Goal: Task Accomplishment & Management: Manage account settings

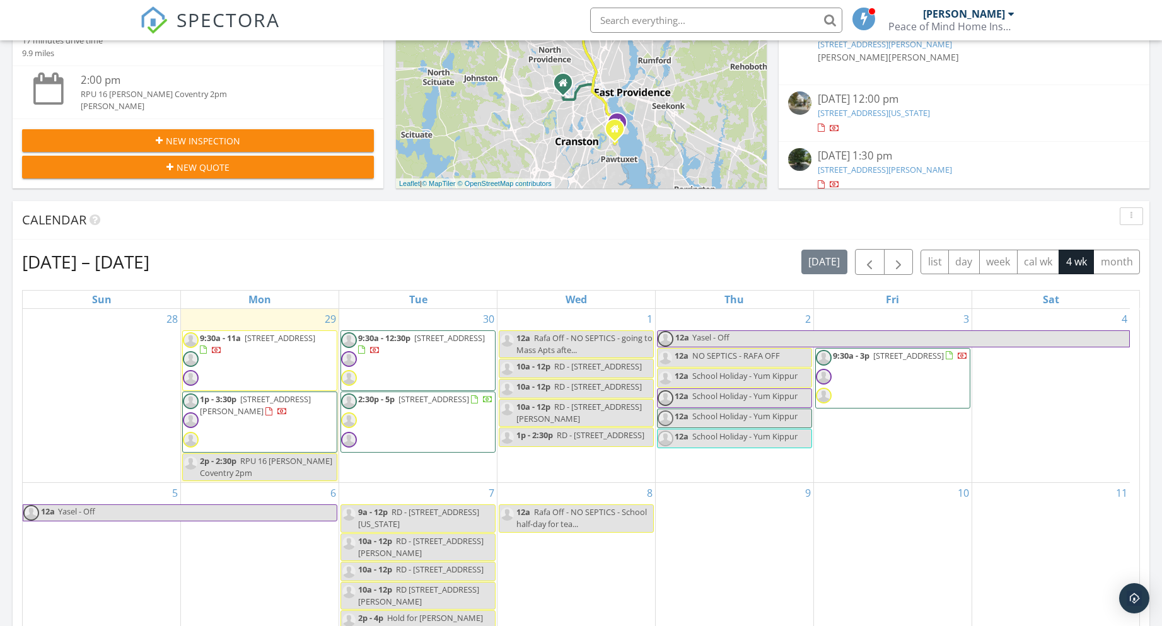
scroll to position [363, 0]
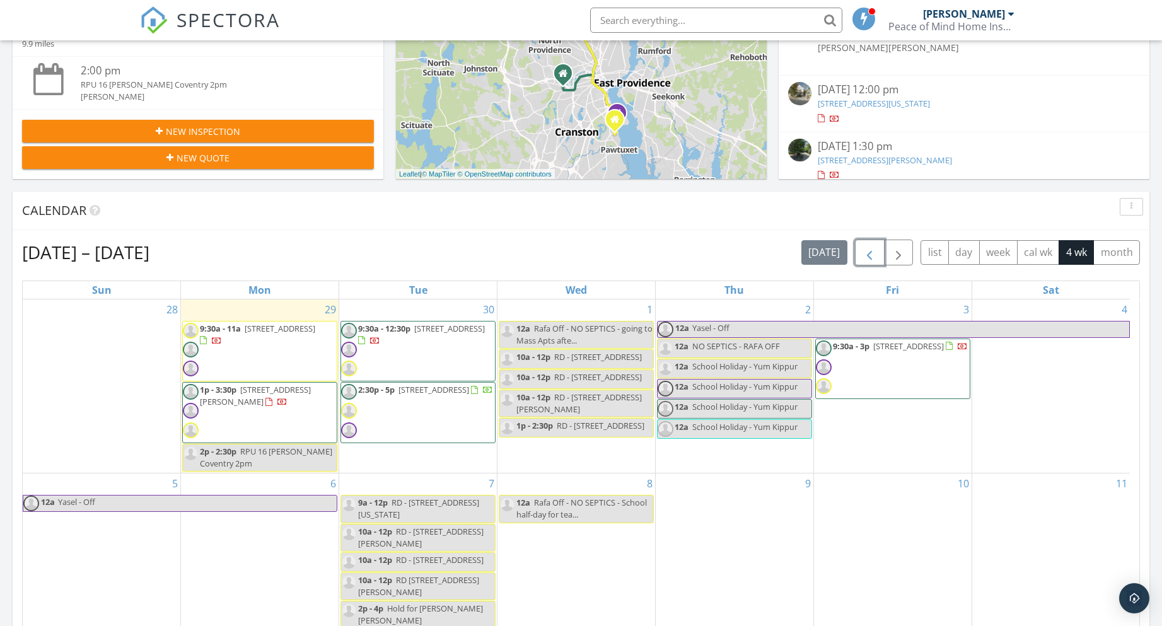
click at [870, 252] on span "button" at bounding box center [869, 252] width 15 height 15
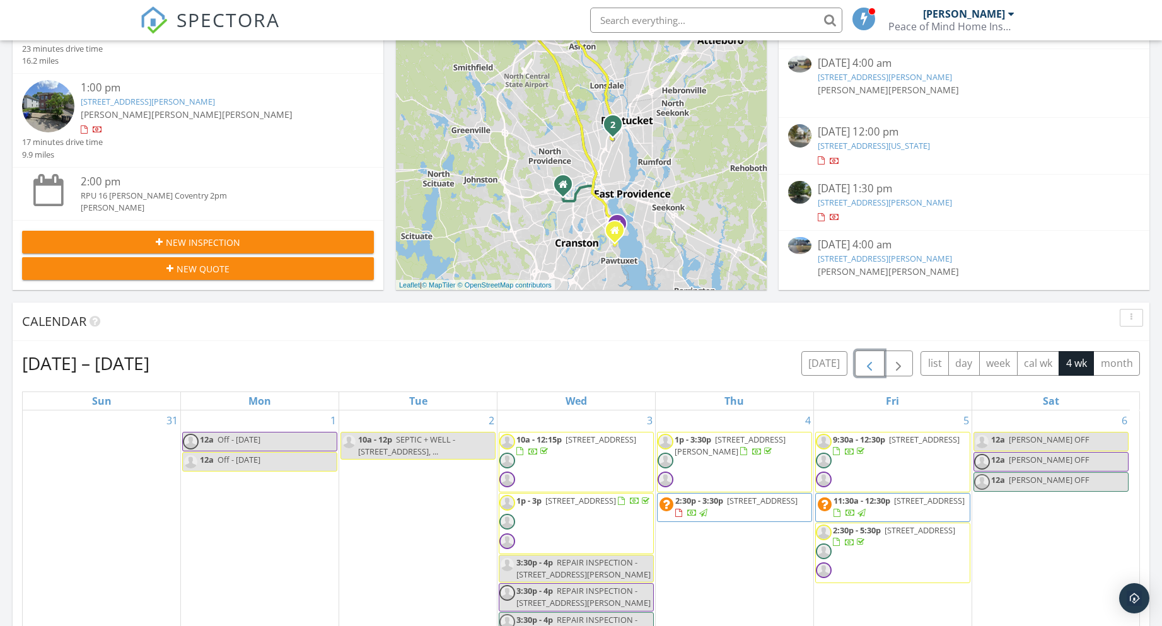
scroll to position [91, 0]
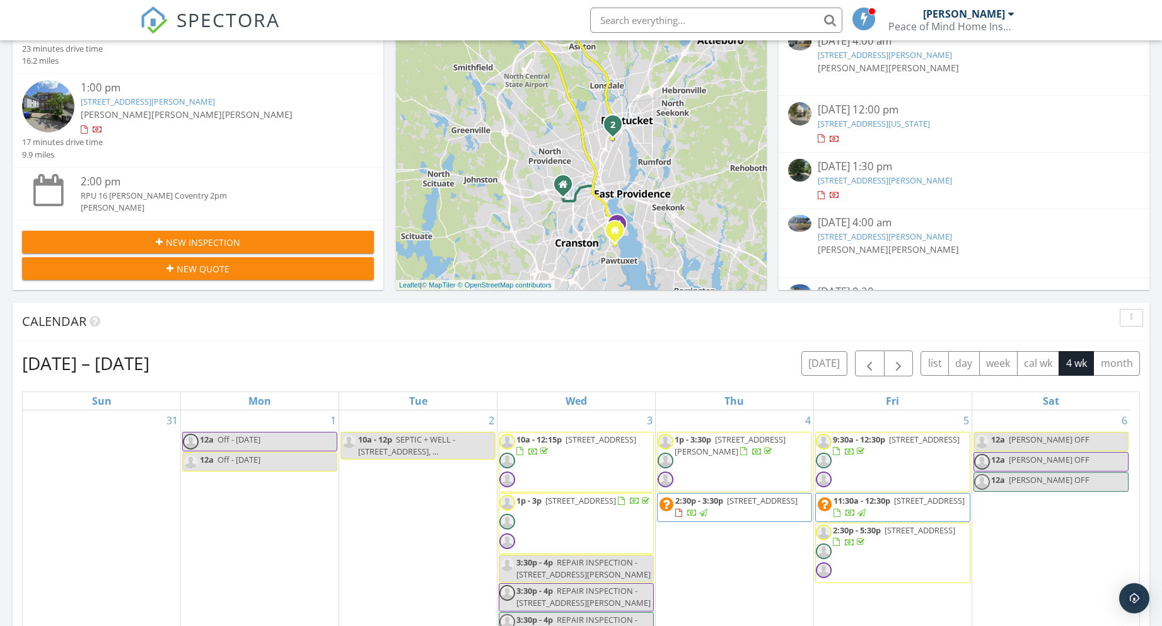
click at [879, 237] on link "[STREET_ADDRESS][PERSON_NAME]" at bounding box center [885, 236] width 134 height 11
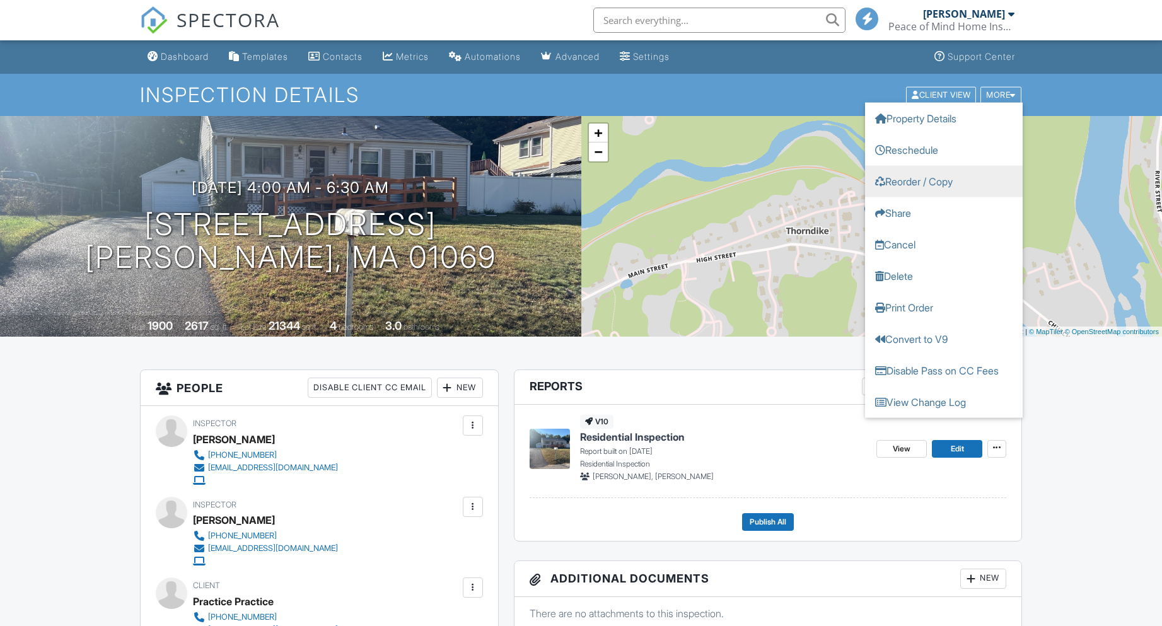
click at [917, 181] on link "Reorder / Copy" at bounding box center [944, 181] width 158 height 32
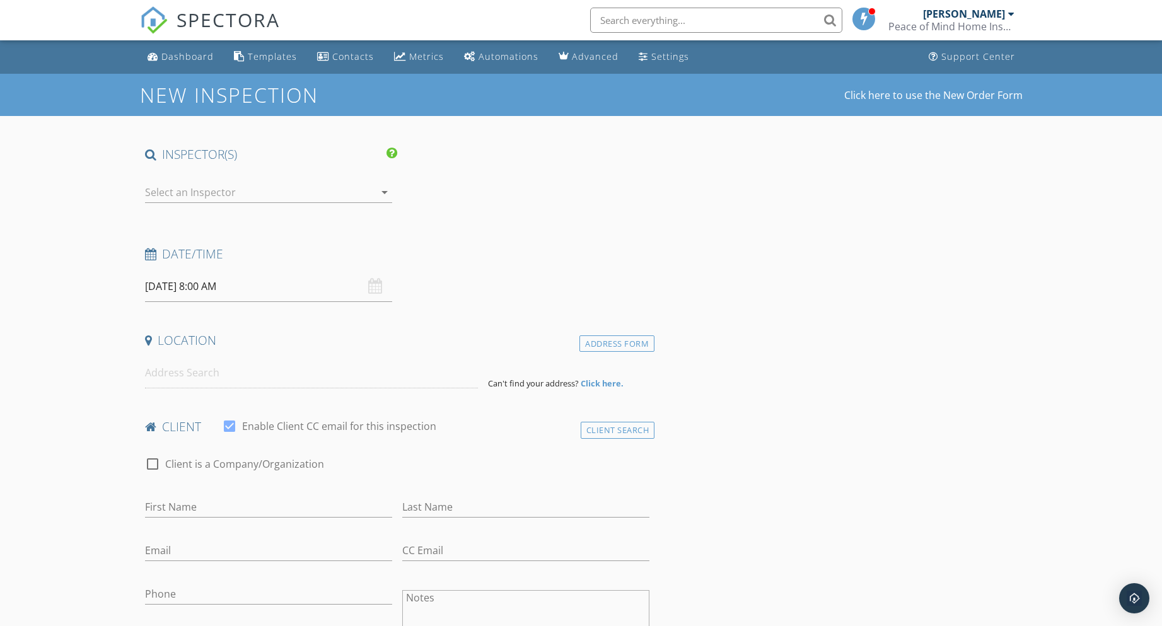
type input "Practice"
type input "[EMAIL_ADDRESS][DOMAIN_NAME]"
type input "[PHONE_NUMBER]"
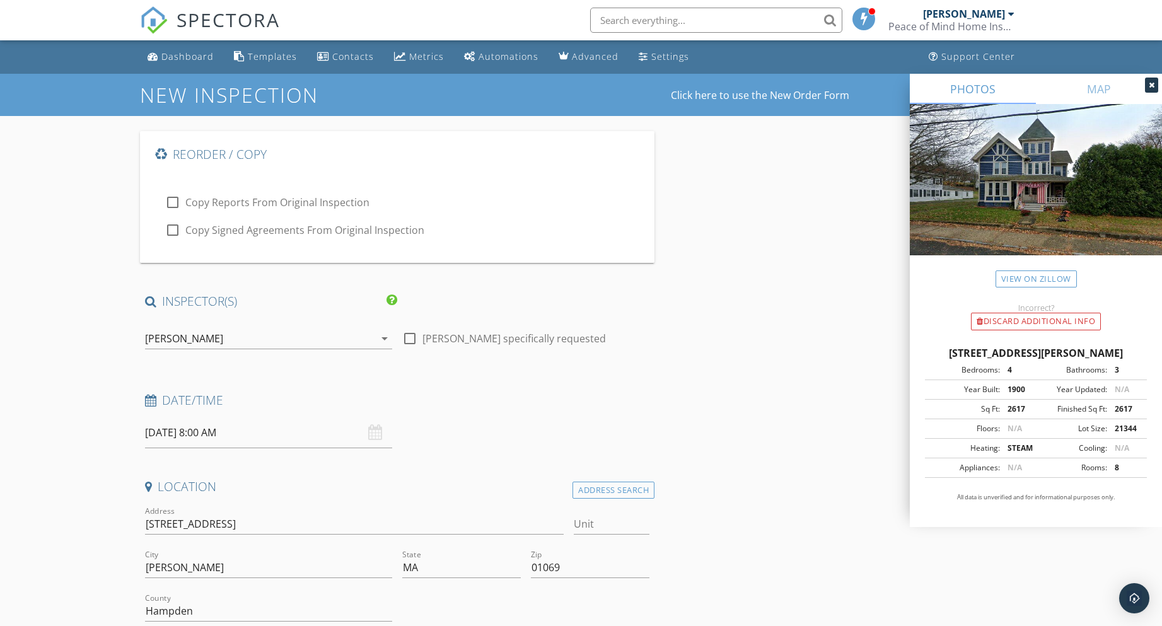
click at [173, 339] on div "[PERSON_NAME]" at bounding box center [184, 338] width 78 height 11
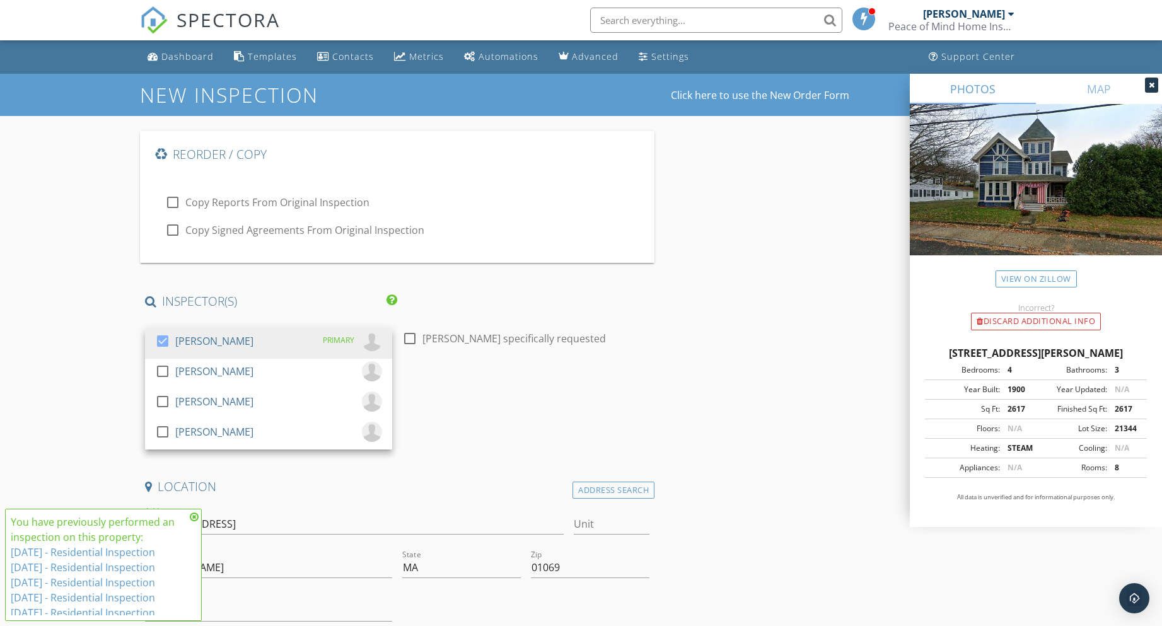
click at [173, 339] on div "check_box" at bounding box center [165, 341] width 20 height 15
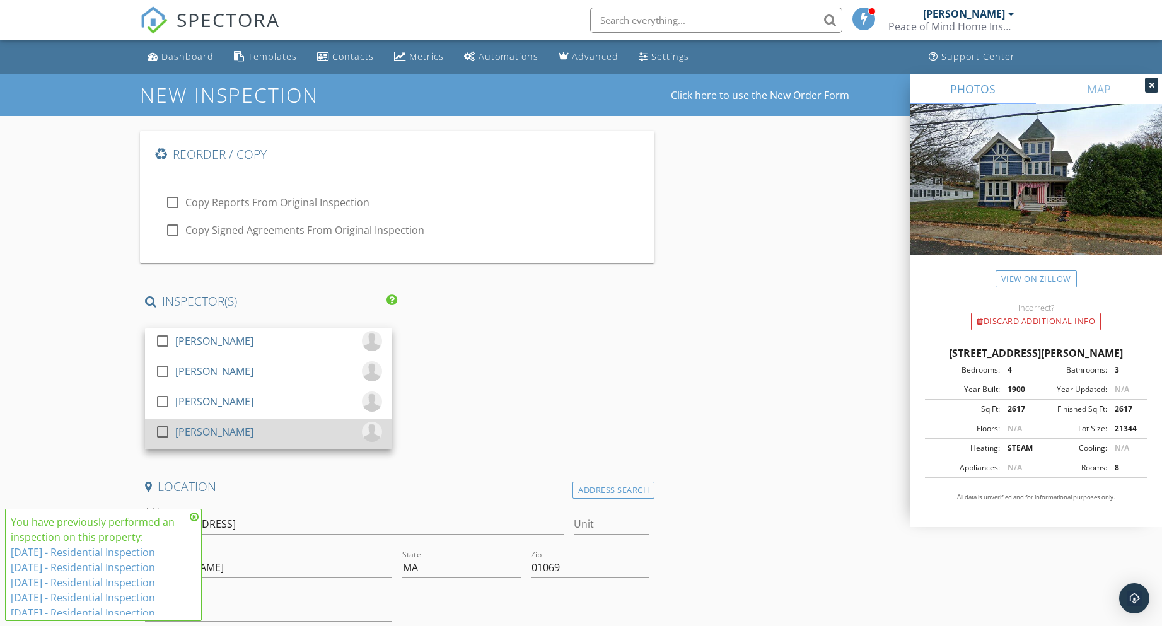
click at [168, 431] on div at bounding box center [162, 431] width 21 height 21
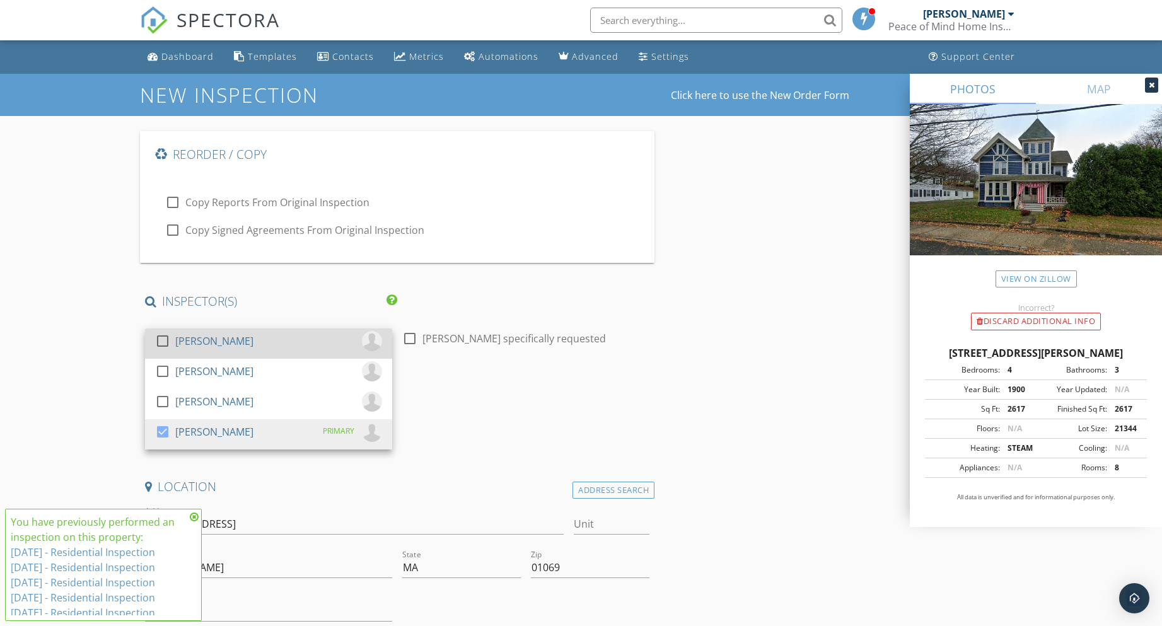
click at [170, 339] on div at bounding box center [162, 340] width 21 height 21
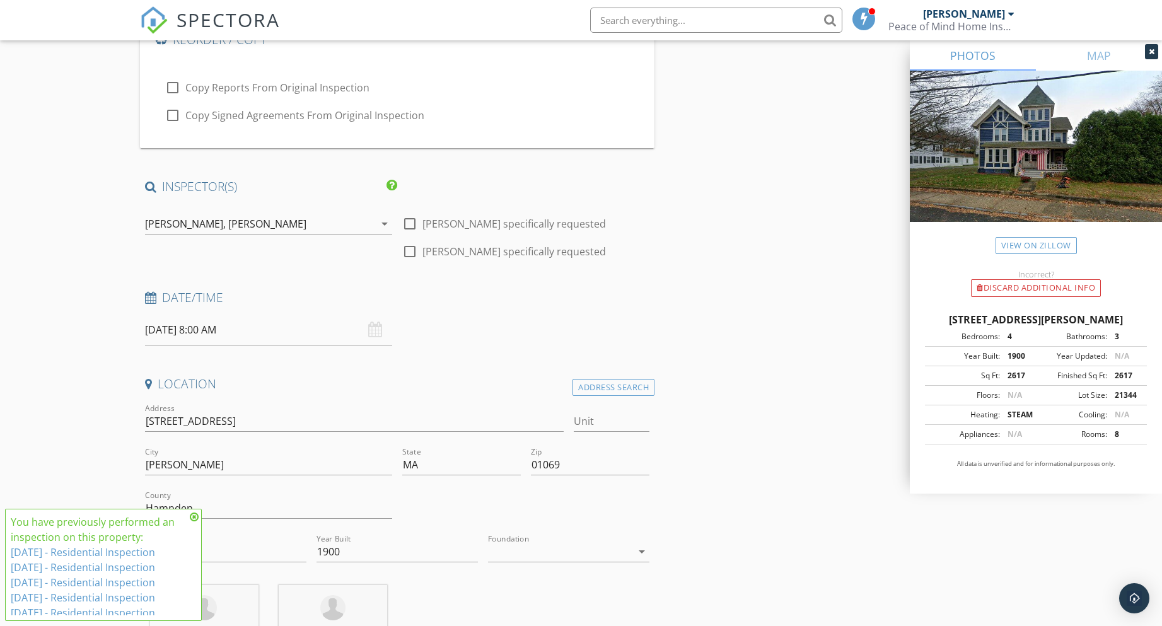
scroll to position [126, 0]
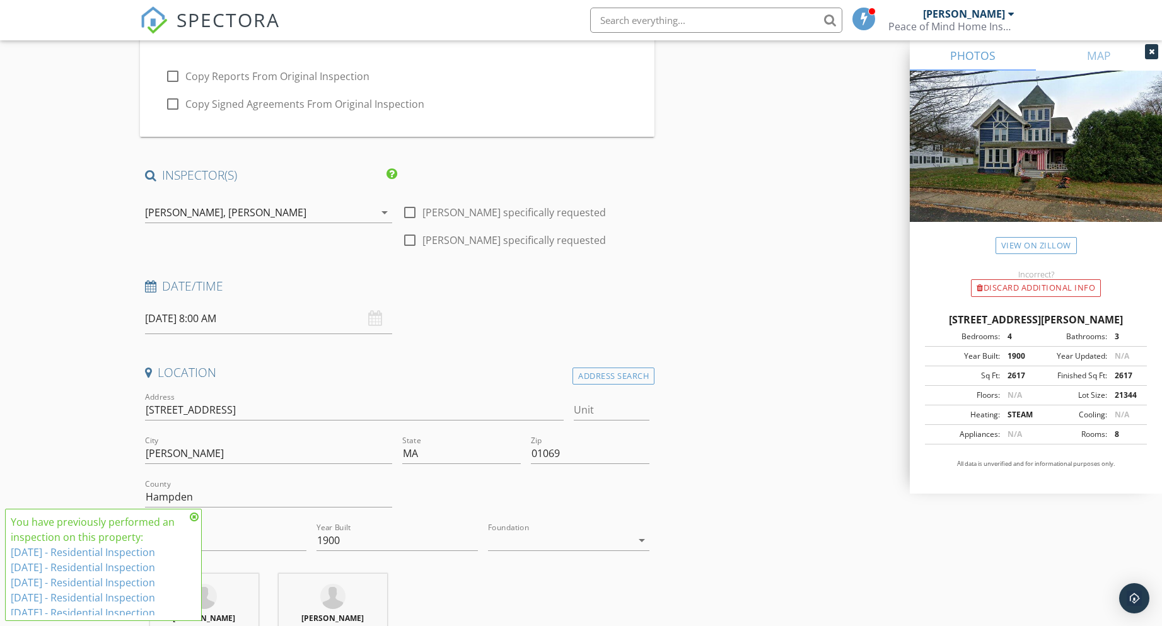
click at [213, 318] on input "09/30/2025 8:00 AM" at bounding box center [268, 318] width 247 height 31
click at [194, 516] on icon at bounding box center [194, 517] width 9 height 10
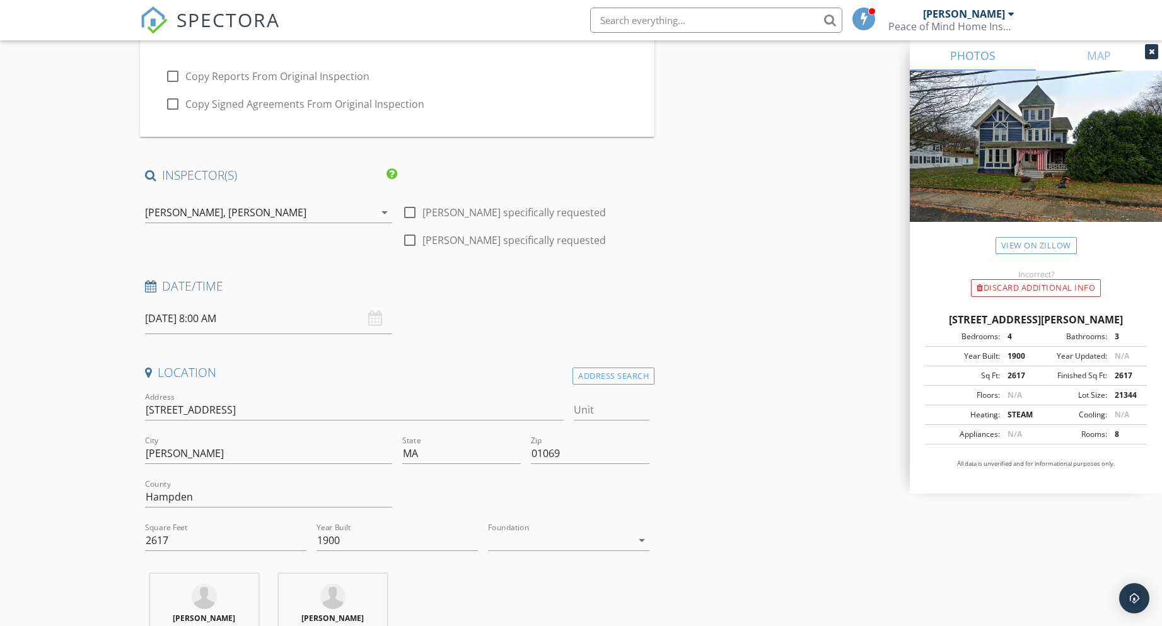
click at [209, 323] on input "09/30/2025 8:00 AM" at bounding box center [268, 318] width 247 height 31
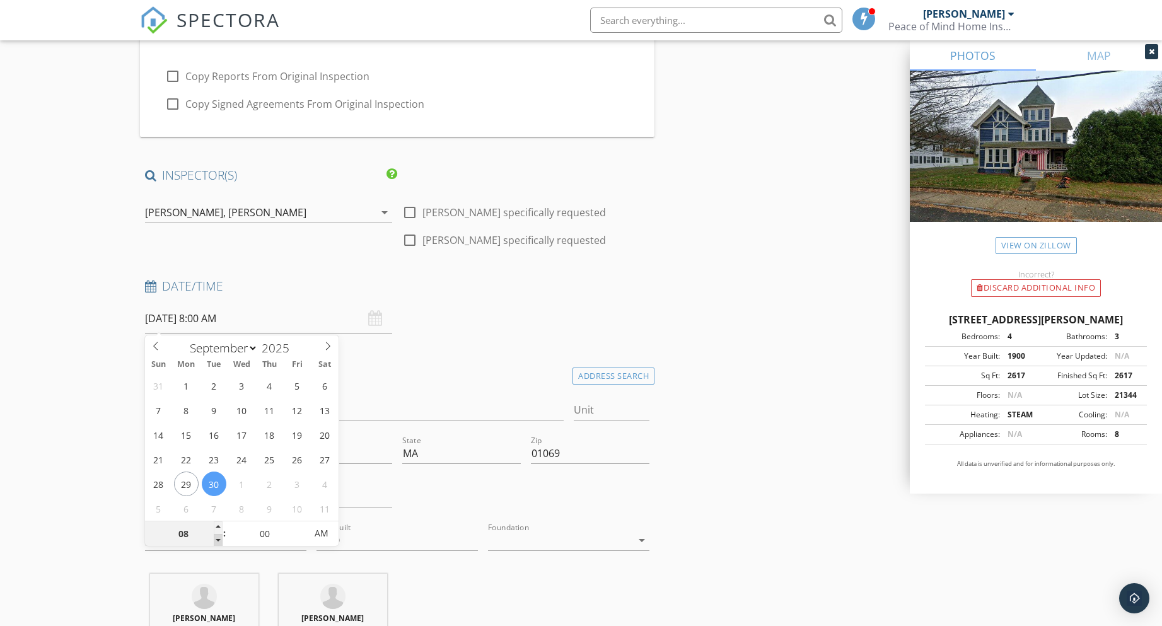
type input "07"
type input "09/30/2025 7:00 AM"
click at [218, 541] on span at bounding box center [218, 540] width 9 height 13
type input "06"
type input "09/30/2025 6:00 AM"
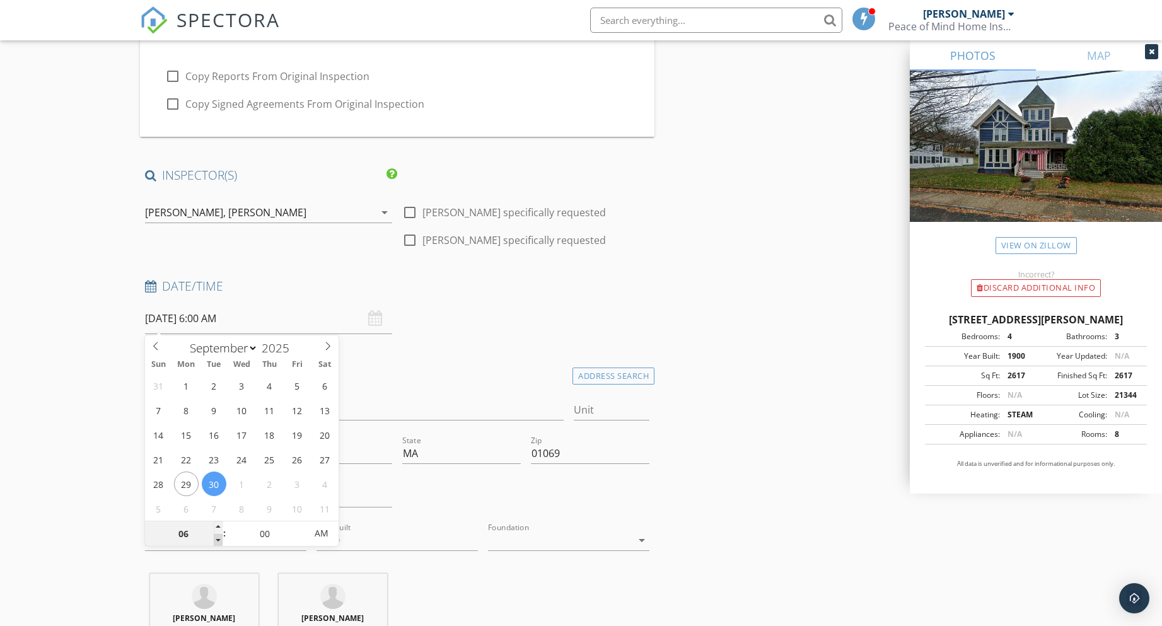
click at [218, 541] on span at bounding box center [218, 540] width 9 height 13
type input "05"
type input "09/30/2025 5:00 AM"
click at [218, 541] on span at bounding box center [218, 540] width 9 height 13
type input "04"
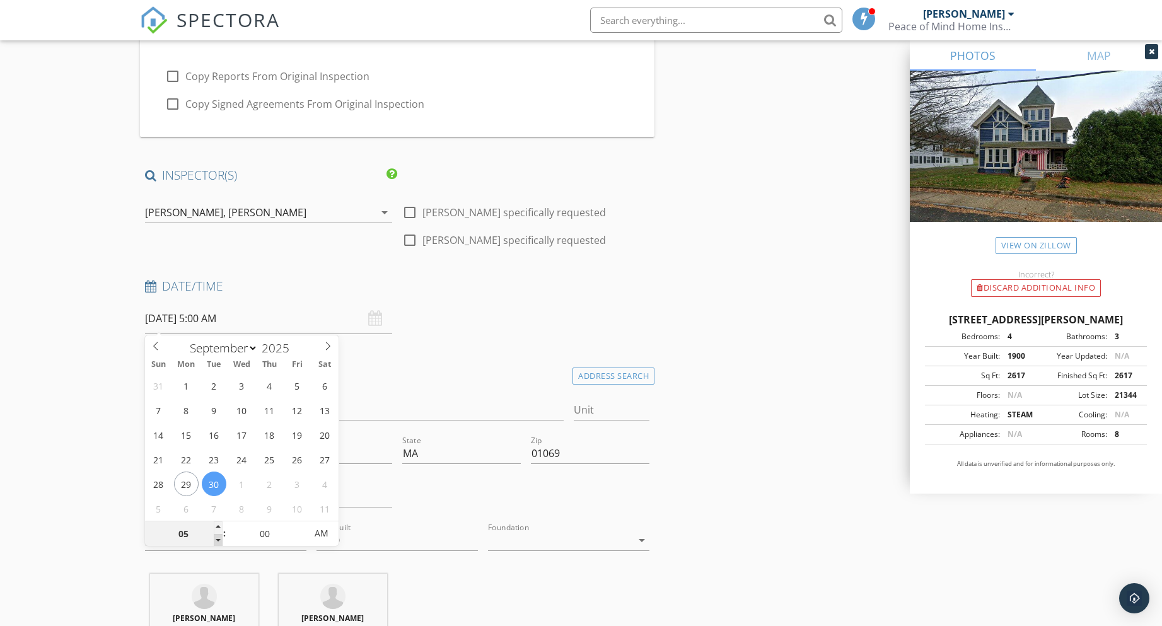
type input "09/30/2025 4:00 AM"
click at [218, 541] on span at bounding box center [218, 540] width 9 height 13
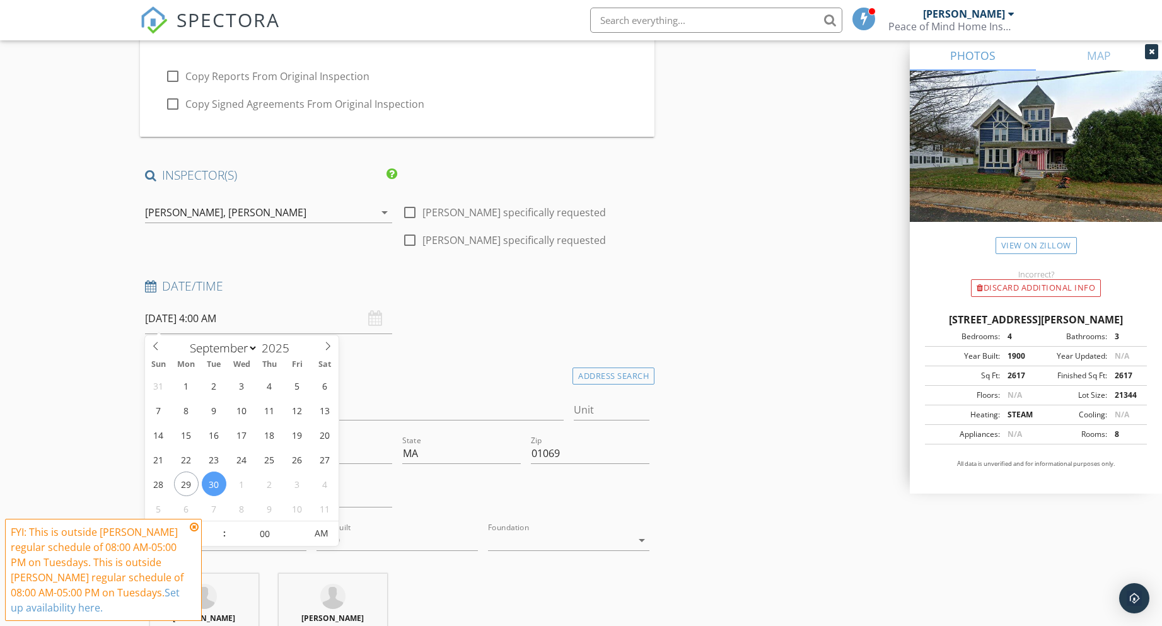
click at [190, 522] on icon at bounding box center [194, 527] width 9 height 10
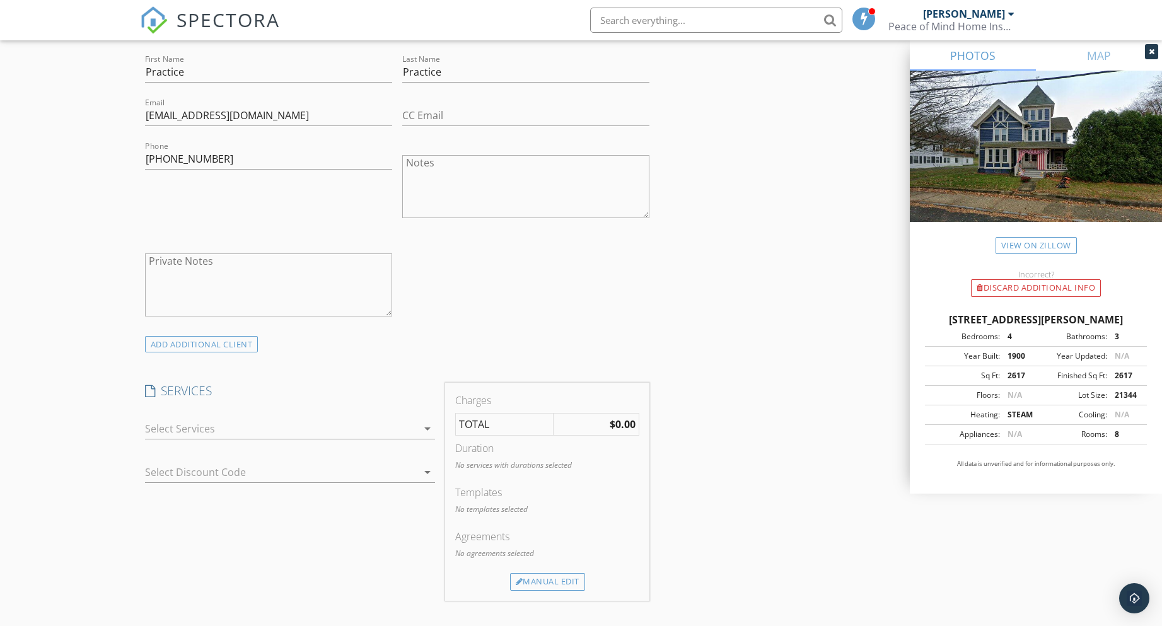
scroll to position [820, 0]
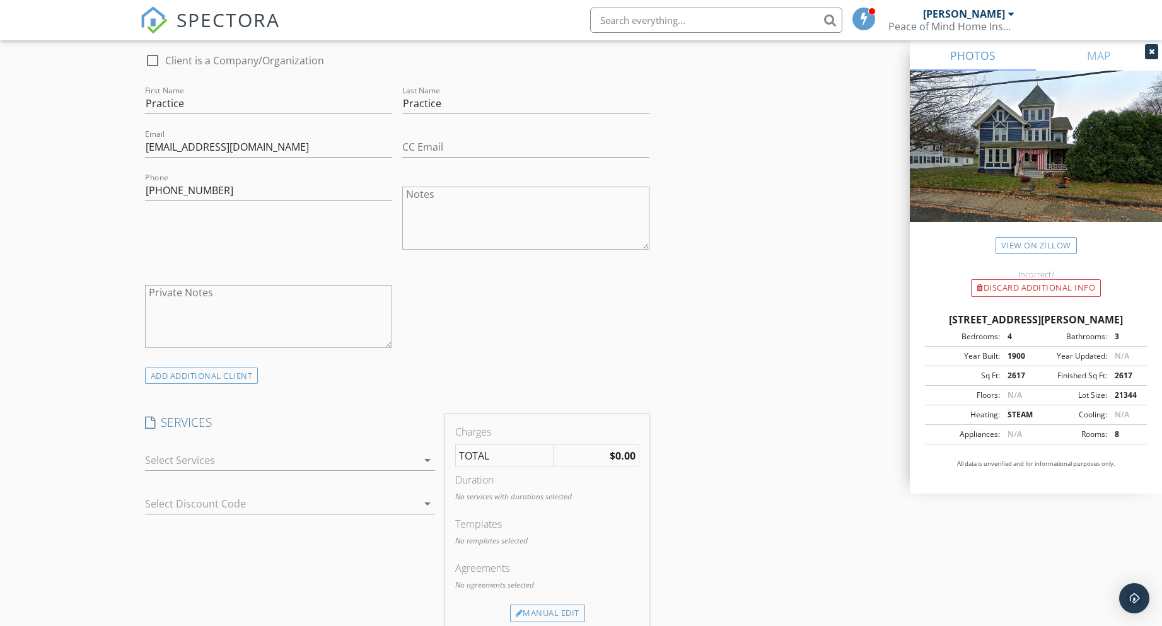
click at [158, 462] on div at bounding box center [281, 460] width 272 height 20
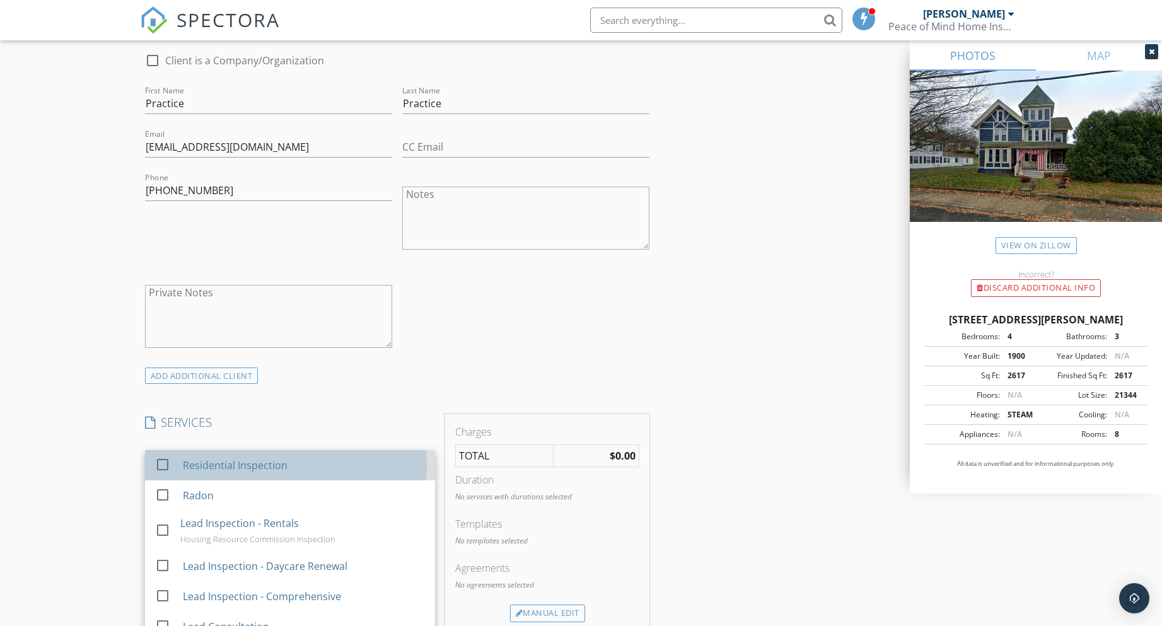
click at [177, 463] on div "check_box_outline_blank Residential Inspection" at bounding box center [290, 465] width 270 height 28
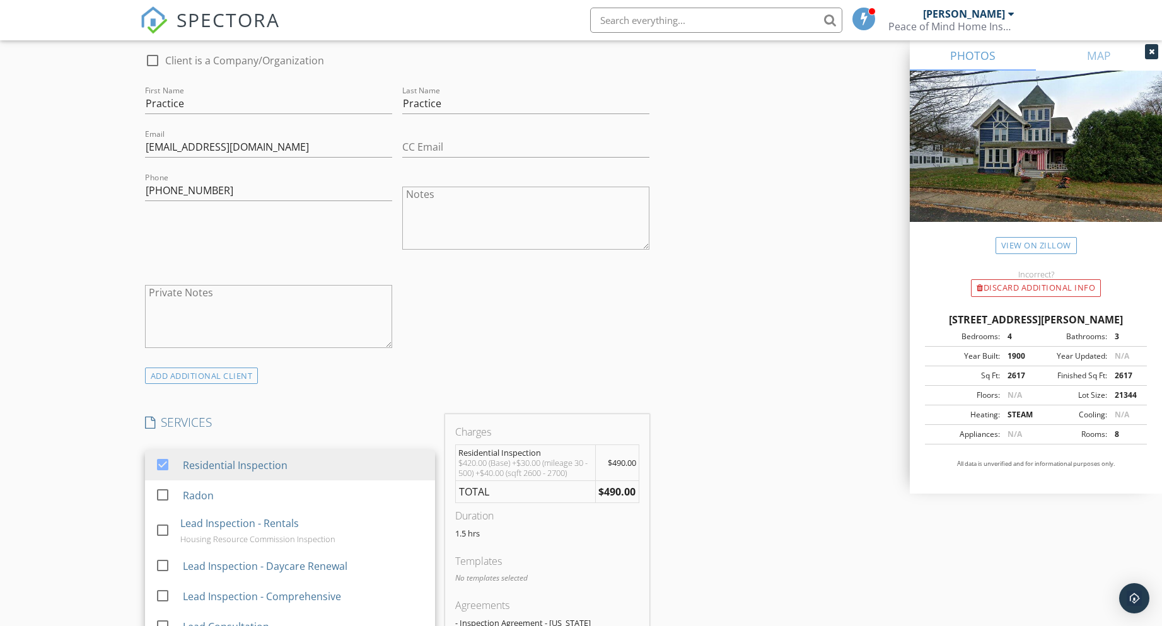
click at [569, 315] on div "check_box_outline_blank Client is a Company/Organization First Name Practice La…" at bounding box center [397, 203] width 515 height 327
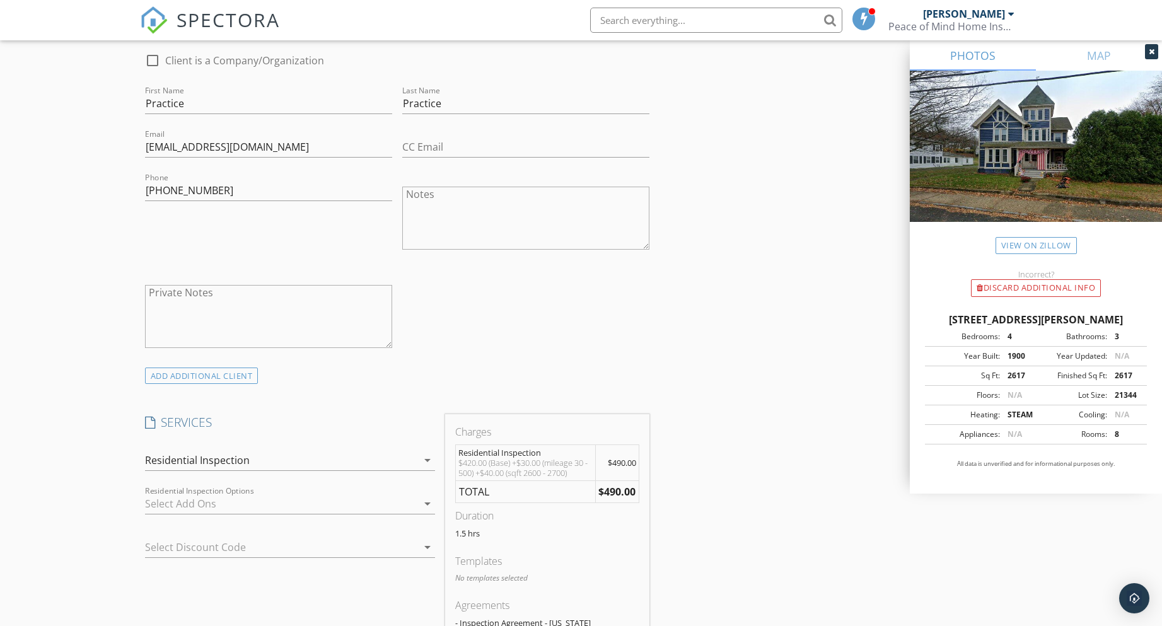
click at [267, 462] on div "Residential Inspection" at bounding box center [281, 460] width 272 height 20
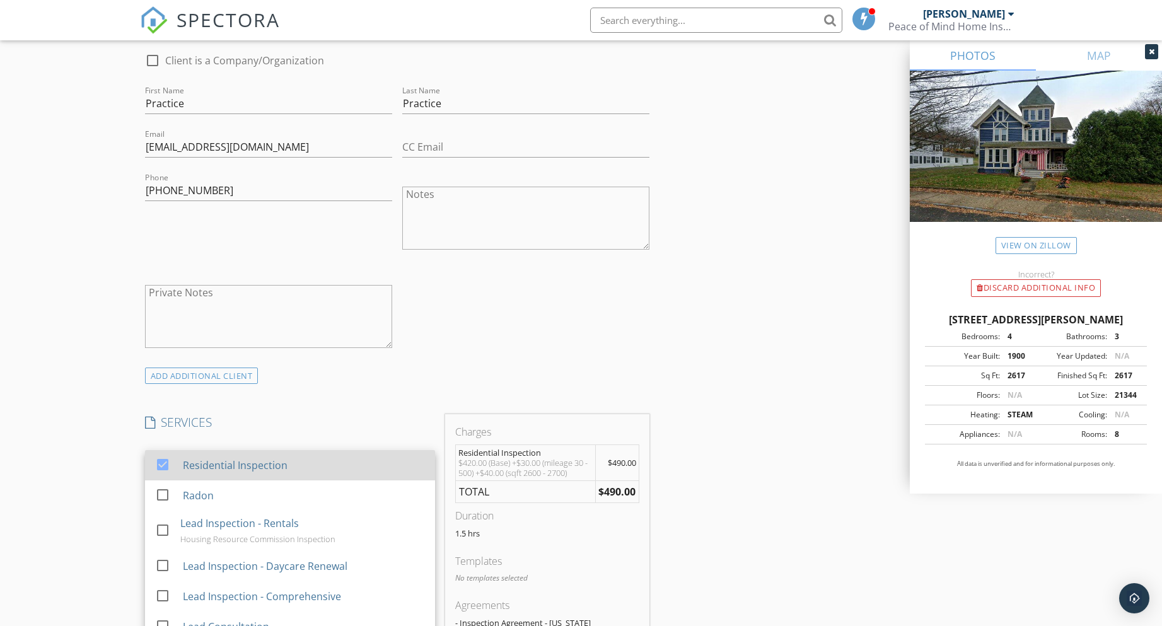
click at [223, 464] on div "Residential Inspection" at bounding box center [234, 465] width 105 height 15
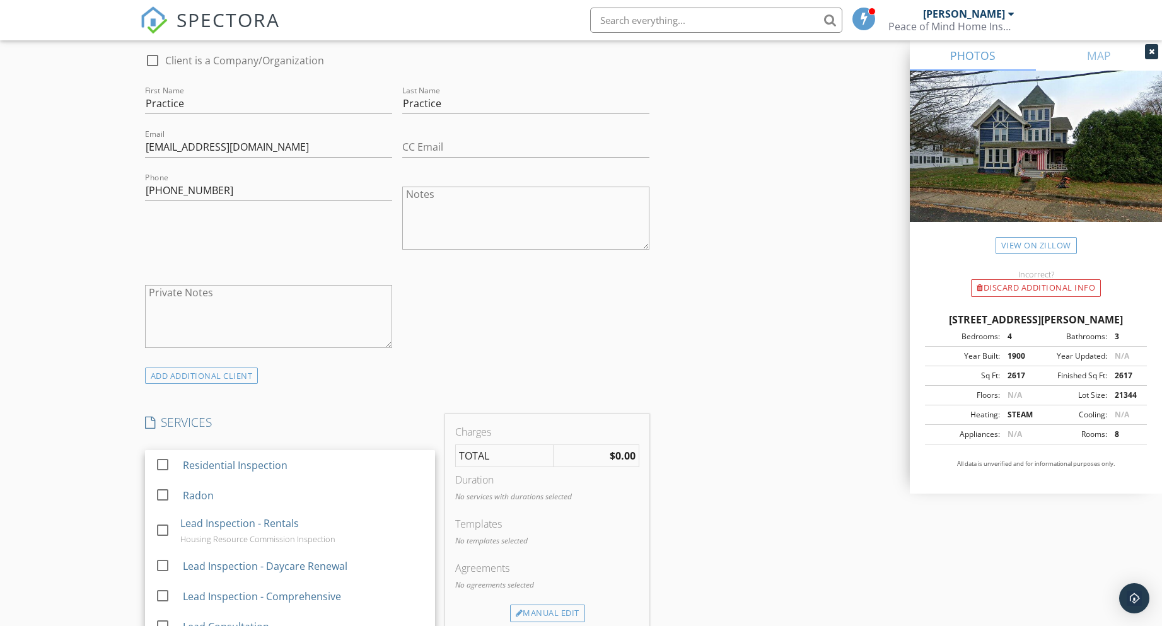
click at [443, 371] on div "ADD ADDITIONAL client" at bounding box center [397, 375] width 515 height 17
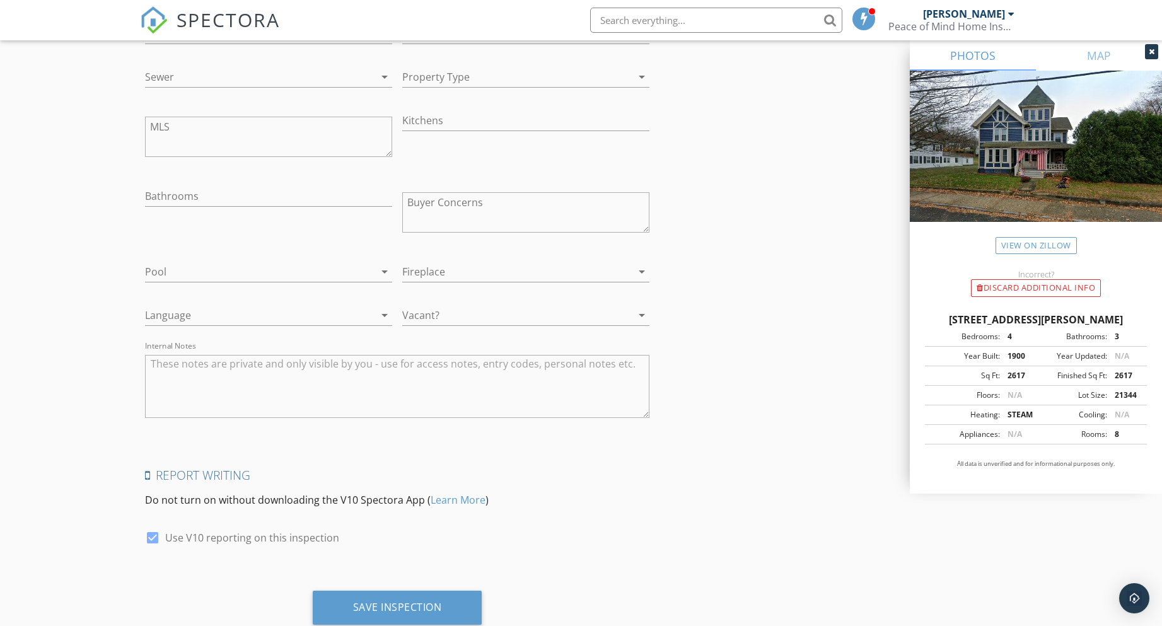
scroll to position [2102, 0]
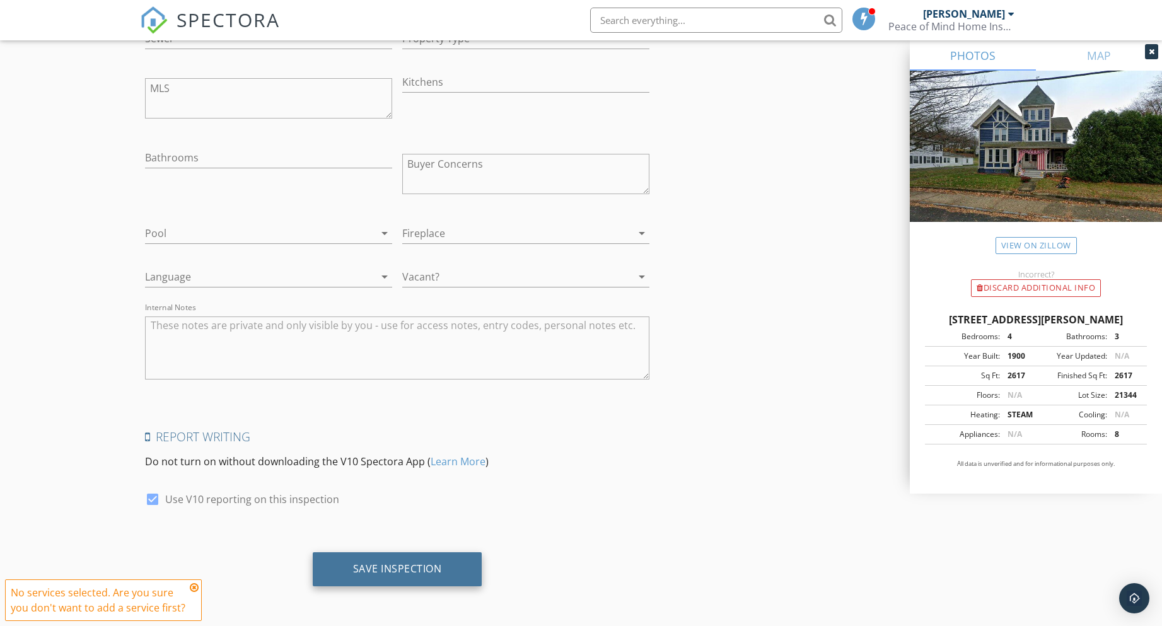
click at [367, 565] on div "Save Inspection" at bounding box center [397, 568] width 89 height 13
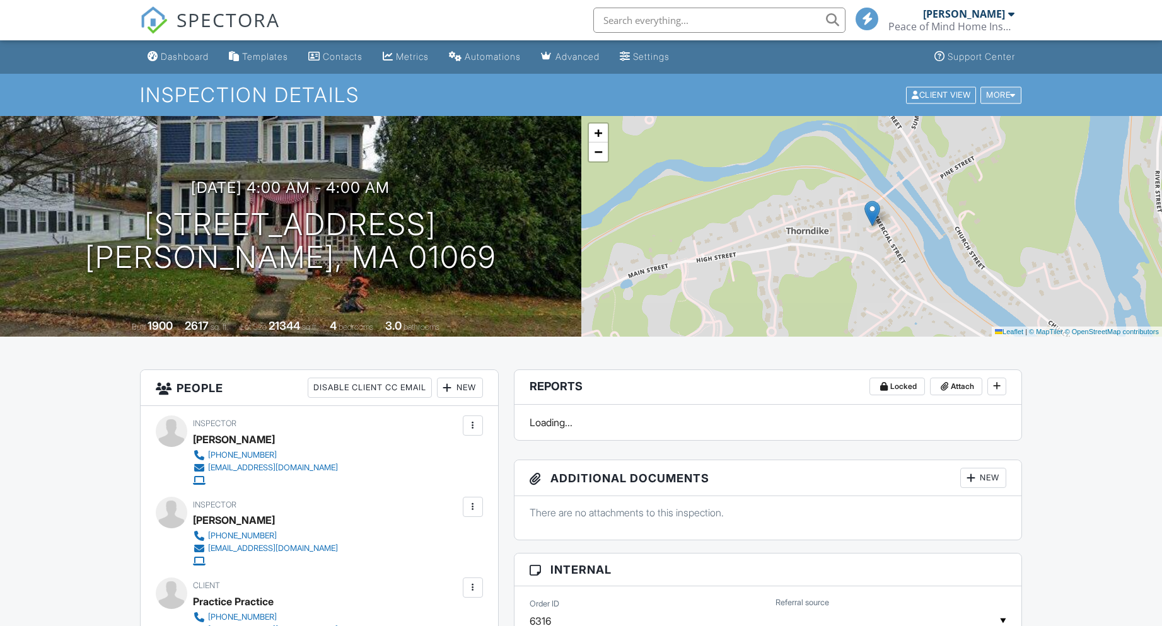
click at [1005, 102] on div "More" at bounding box center [1001, 94] width 41 height 17
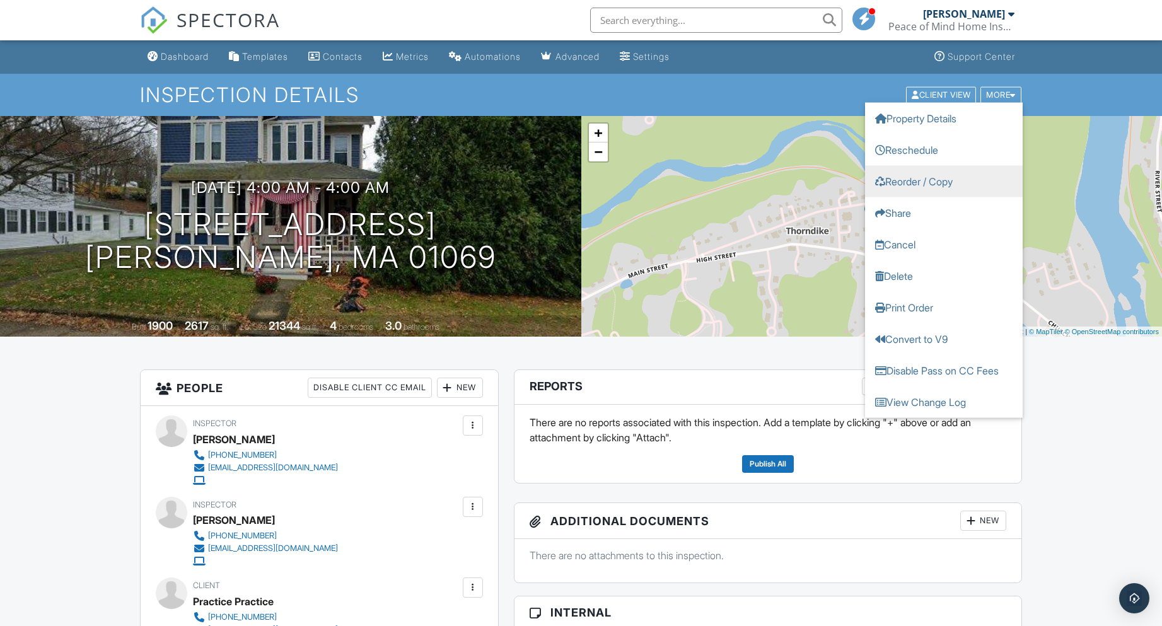
click at [909, 190] on link "Reorder / Copy" at bounding box center [944, 181] width 158 height 32
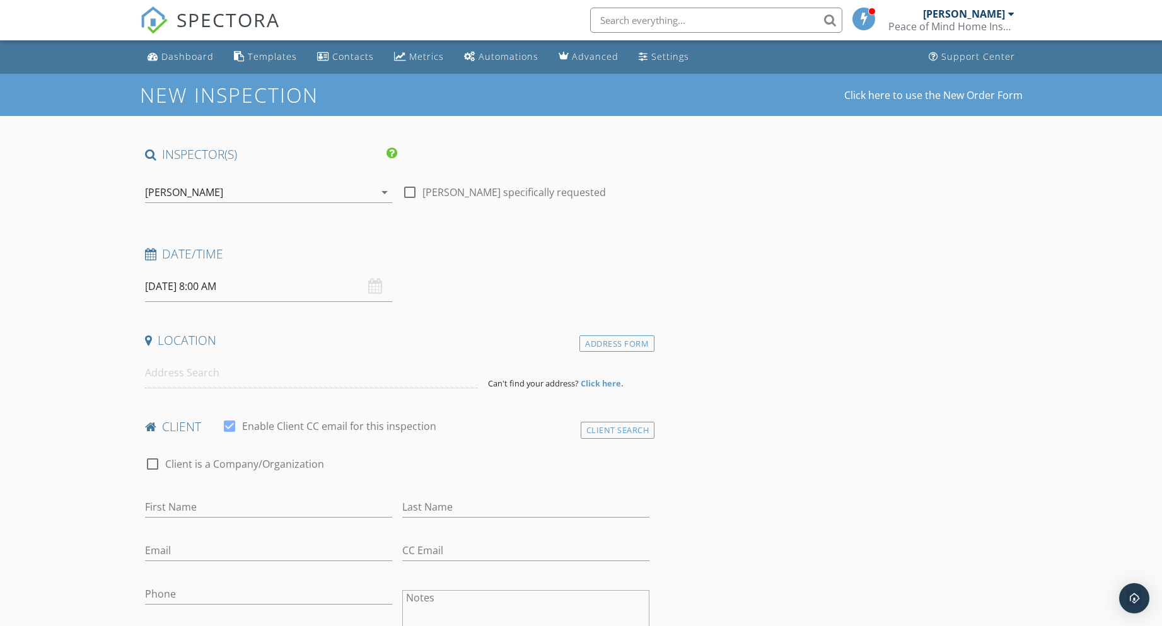
type input "Practice"
type input "[EMAIL_ADDRESS][DOMAIN_NAME]"
type input "[PHONE_NUMBER]"
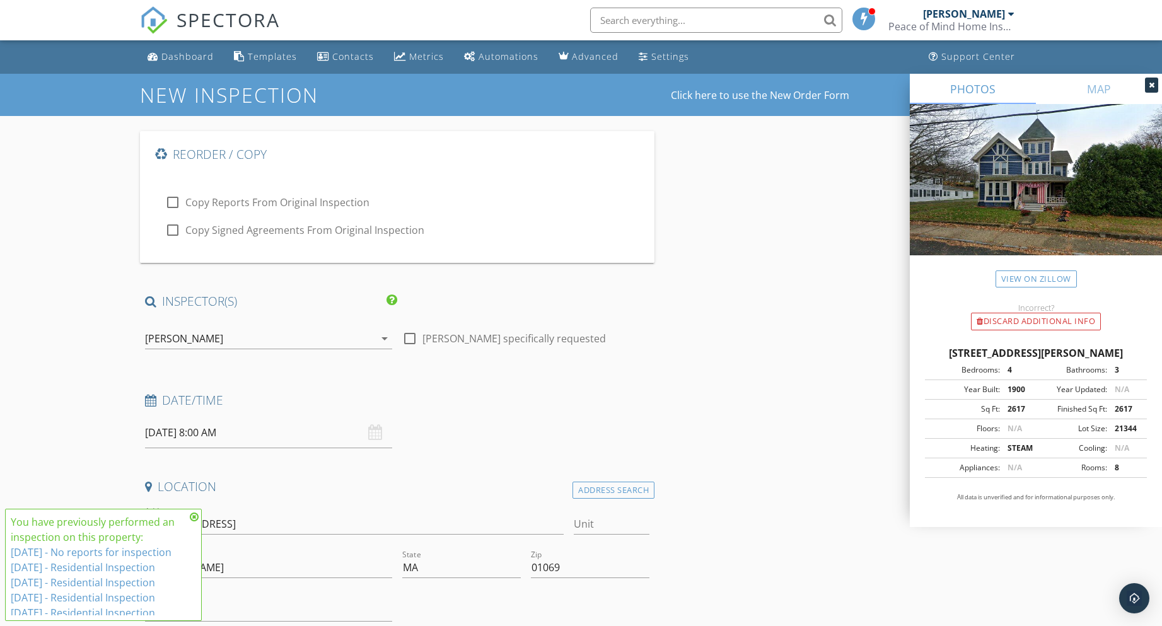
click at [301, 339] on div "[PERSON_NAME]" at bounding box center [260, 339] width 230 height 20
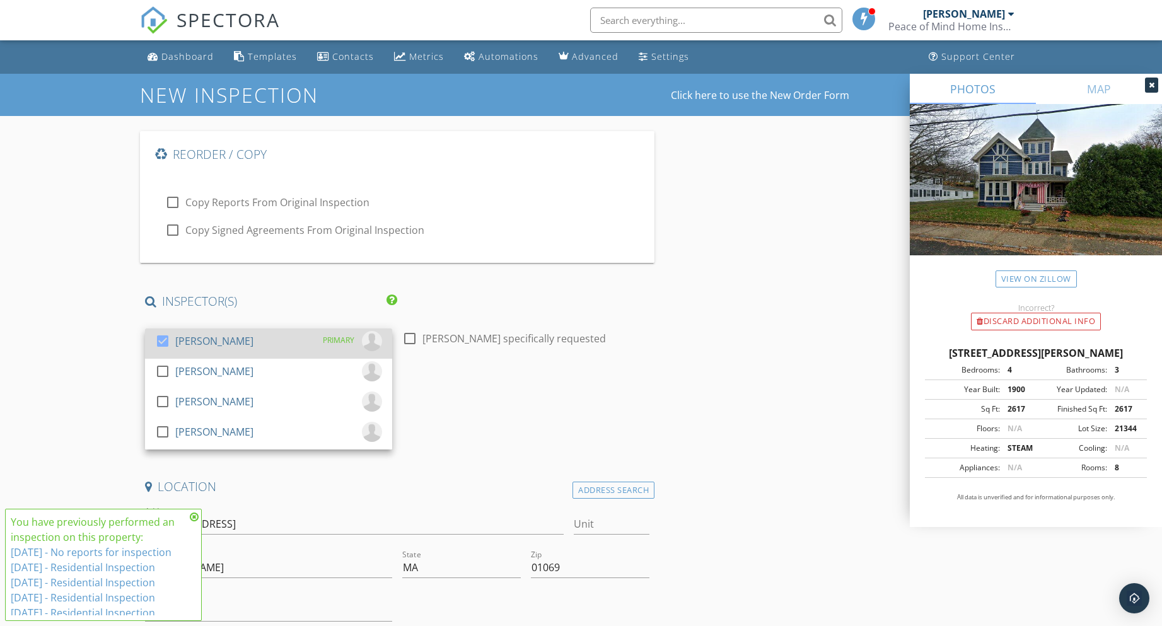
click at [202, 349] on div "[PERSON_NAME]" at bounding box center [214, 341] width 78 height 20
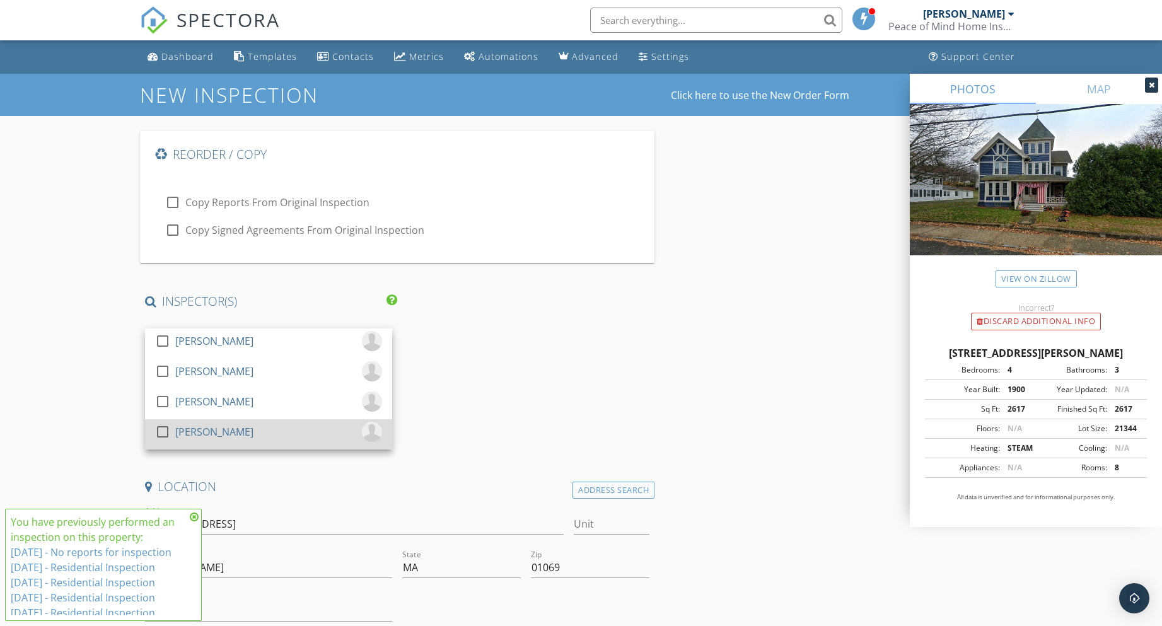
click at [172, 429] on div at bounding box center [162, 431] width 21 height 21
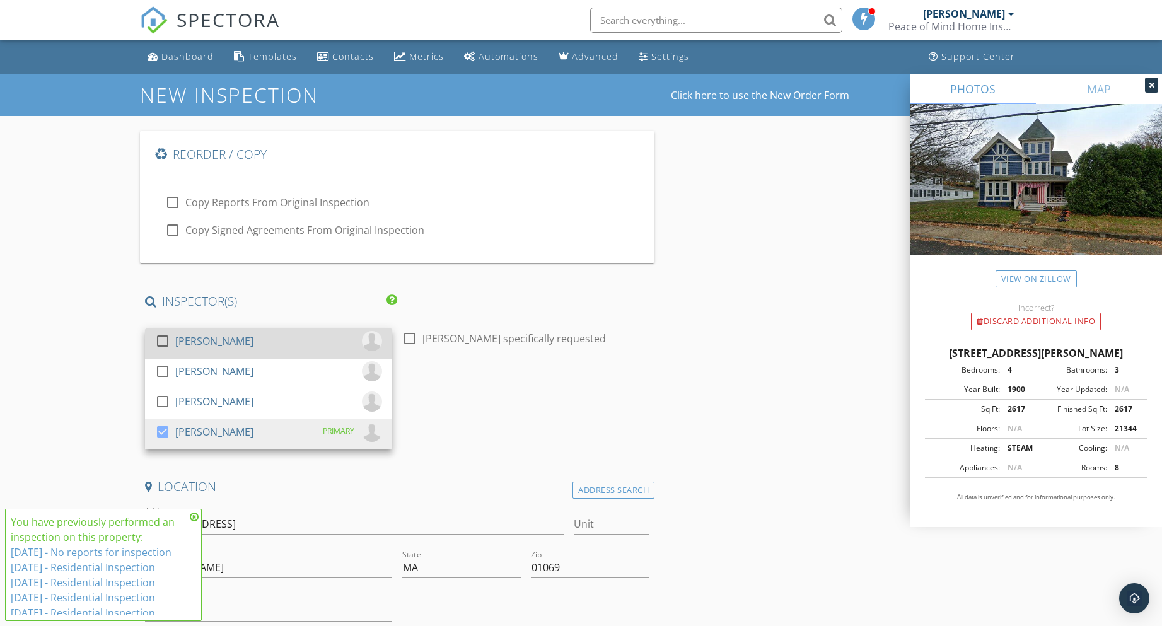
click at [172, 341] on div at bounding box center [162, 340] width 21 height 21
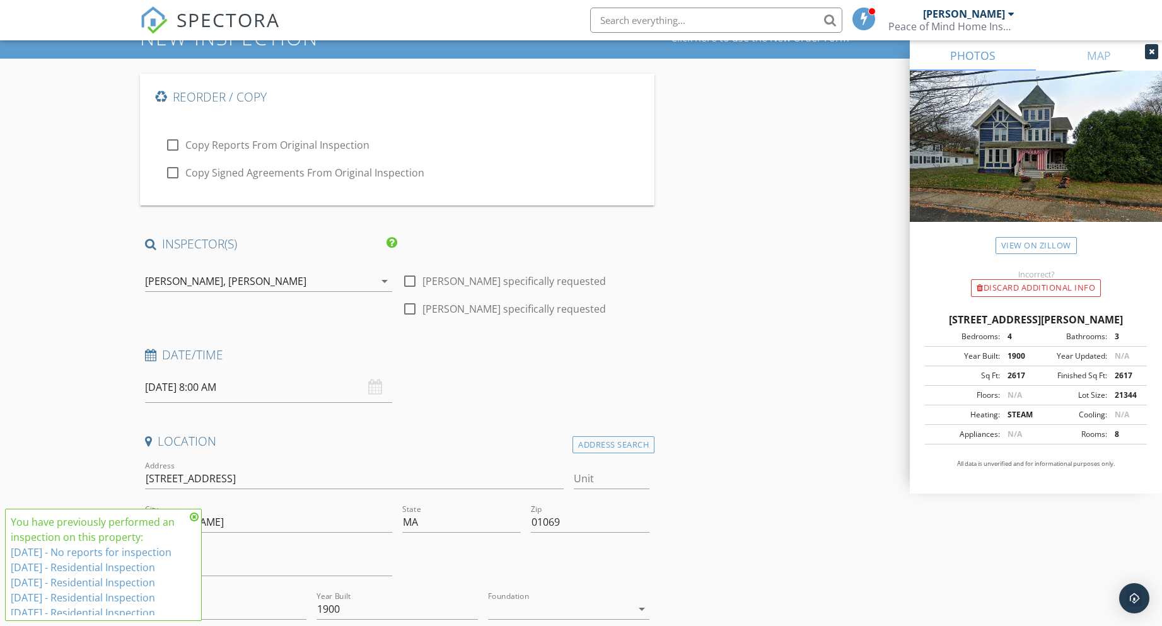
scroll to position [63, 0]
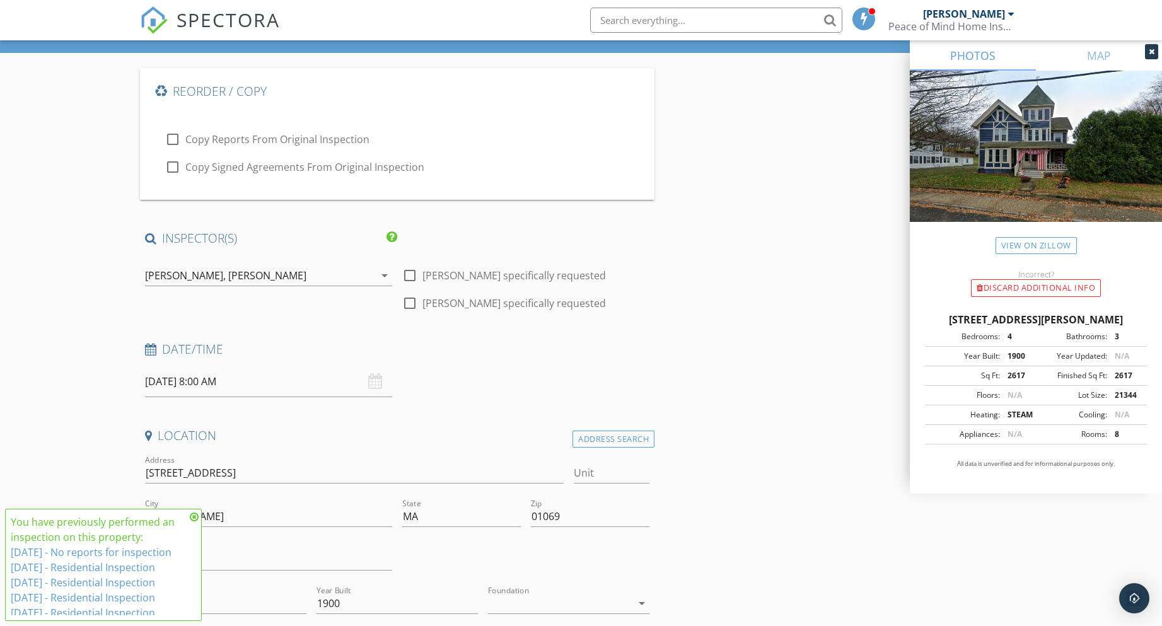
click at [206, 373] on input "09/30/2025 8:00 AM" at bounding box center [268, 381] width 247 height 31
click at [194, 517] on icon at bounding box center [194, 517] width 9 height 10
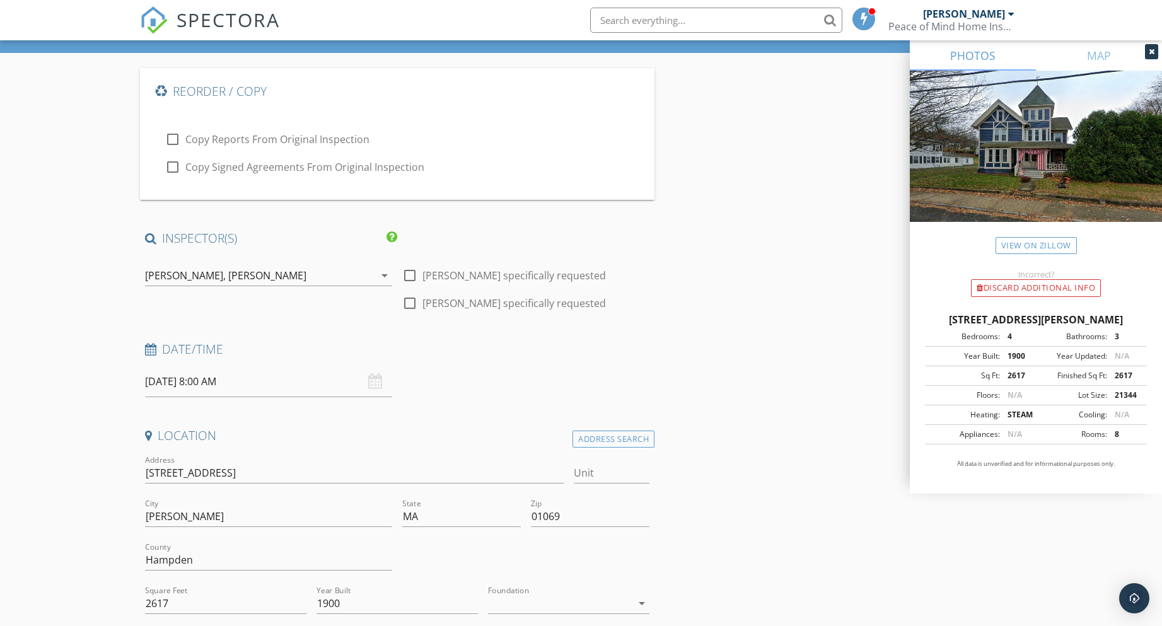
click at [224, 373] on input "09/30/2025 8:00 AM" at bounding box center [268, 381] width 247 height 31
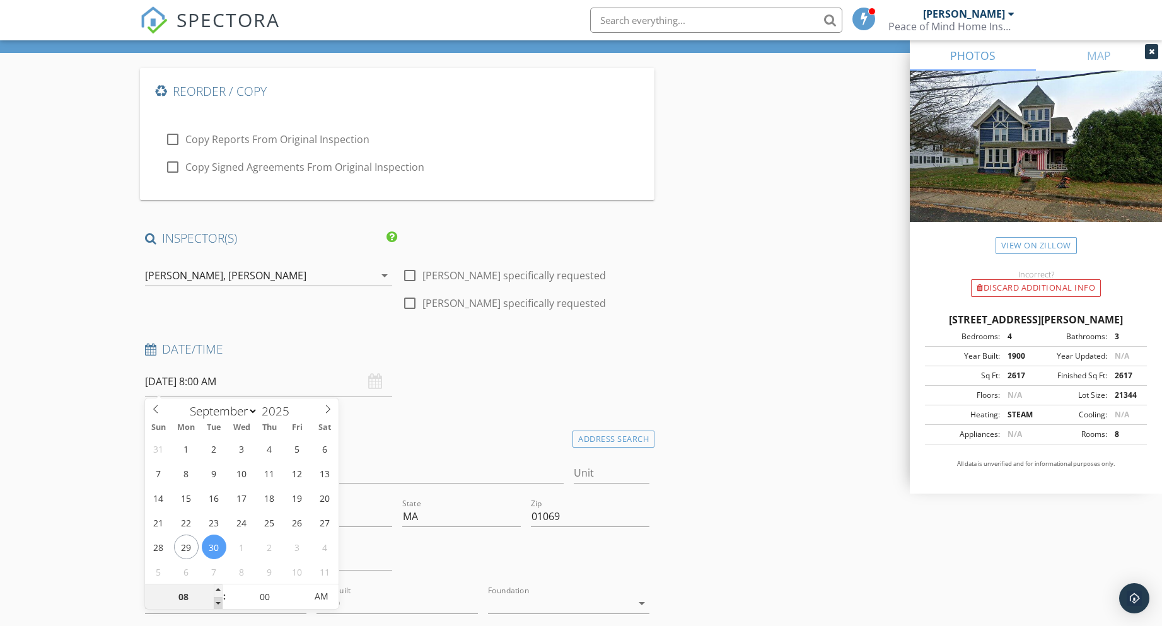
type input "07"
type input "09/30/2025 7:00 AM"
click at [219, 599] on span at bounding box center [218, 603] width 9 height 13
type input "06"
type input "09/30/2025 6:00 AM"
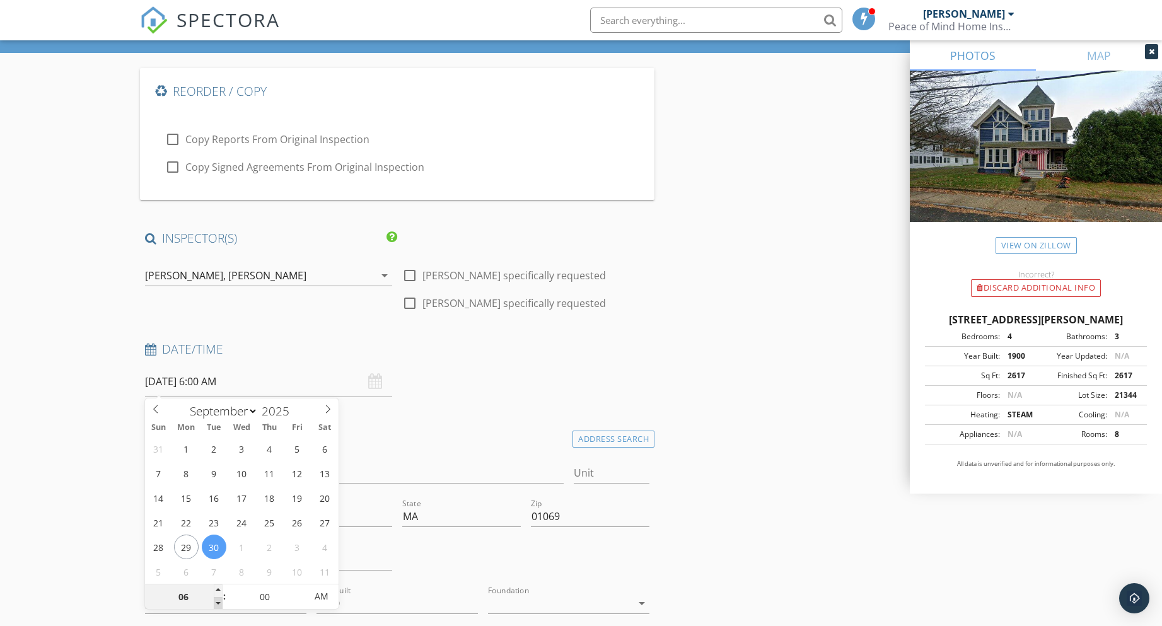
click at [219, 599] on span at bounding box center [218, 603] width 9 height 13
type input "05"
type input "09/30/2025 5:00 AM"
click at [219, 599] on span at bounding box center [218, 603] width 9 height 13
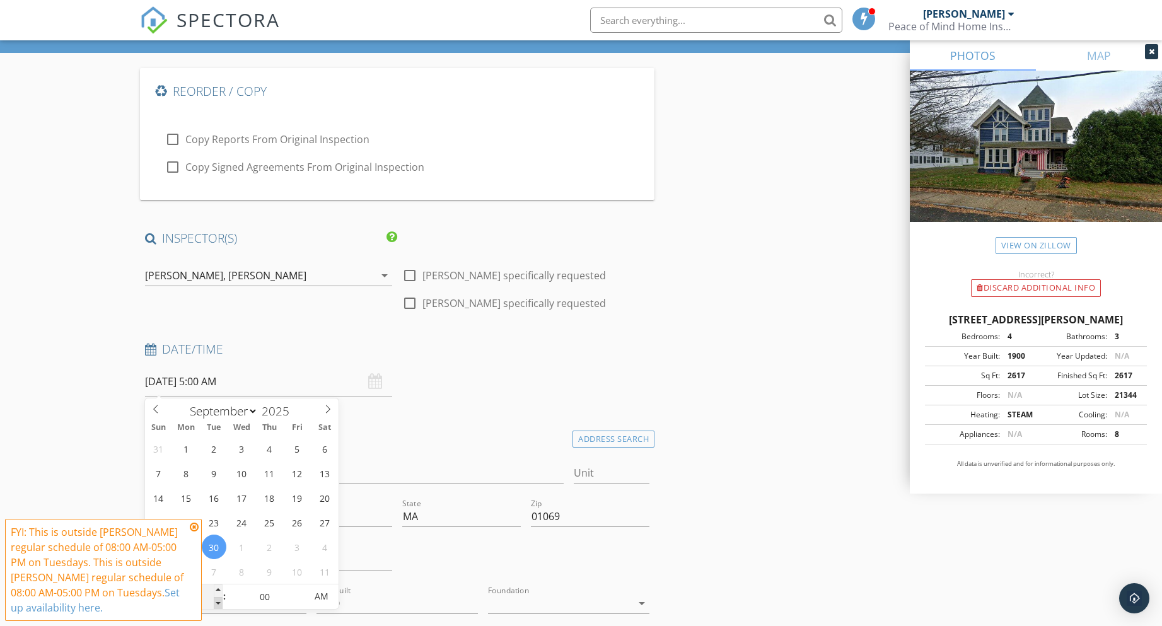
type input "04"
type input "09/30/2025 4:00 AM"
click at [219, 599] on span at bounding box center [218, 603] width 9 height 13
click at [476, 370] on div "Date/Time 09/30/2025 4:00 AM" at bounding box center [397, 369] width 515 height 56
click at [193, 522] on icon at bounding box center [194, 527] width 9 height 10
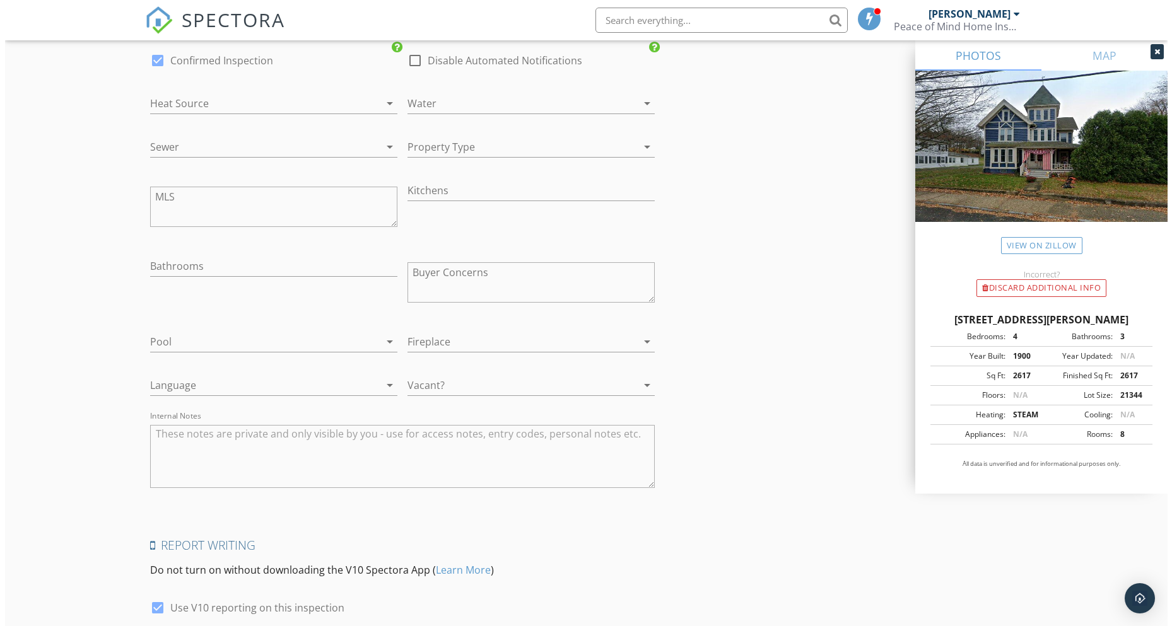
scroll to position [2102, 0]
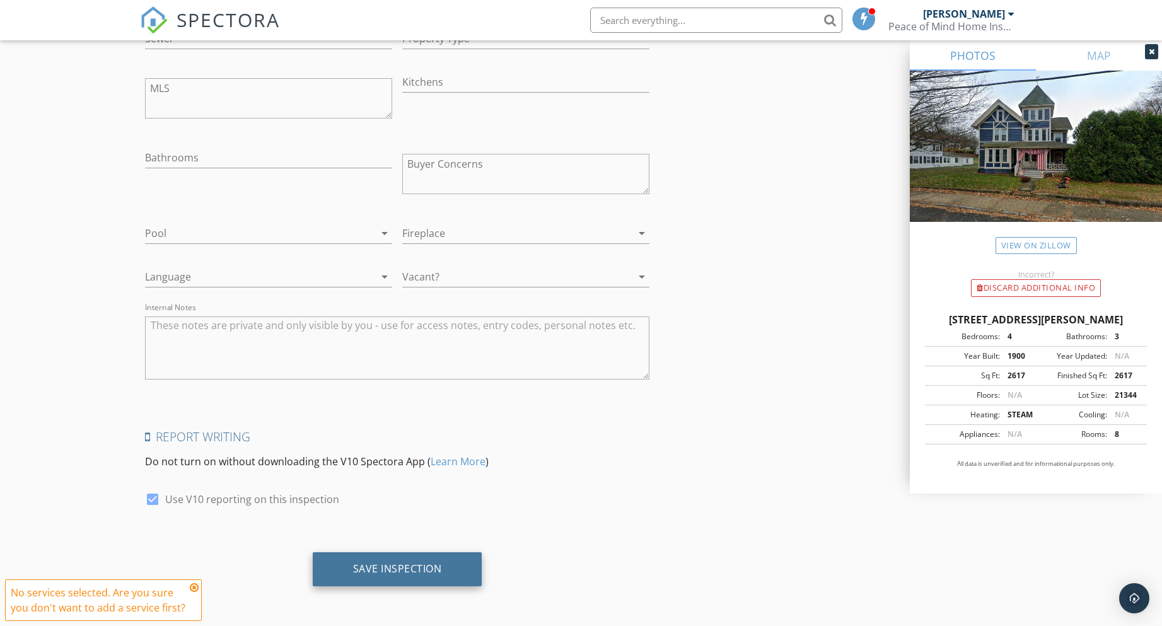
click at [383, 567] on div "Save Inspection" at bounding box center [397, 568] width 89 height 13
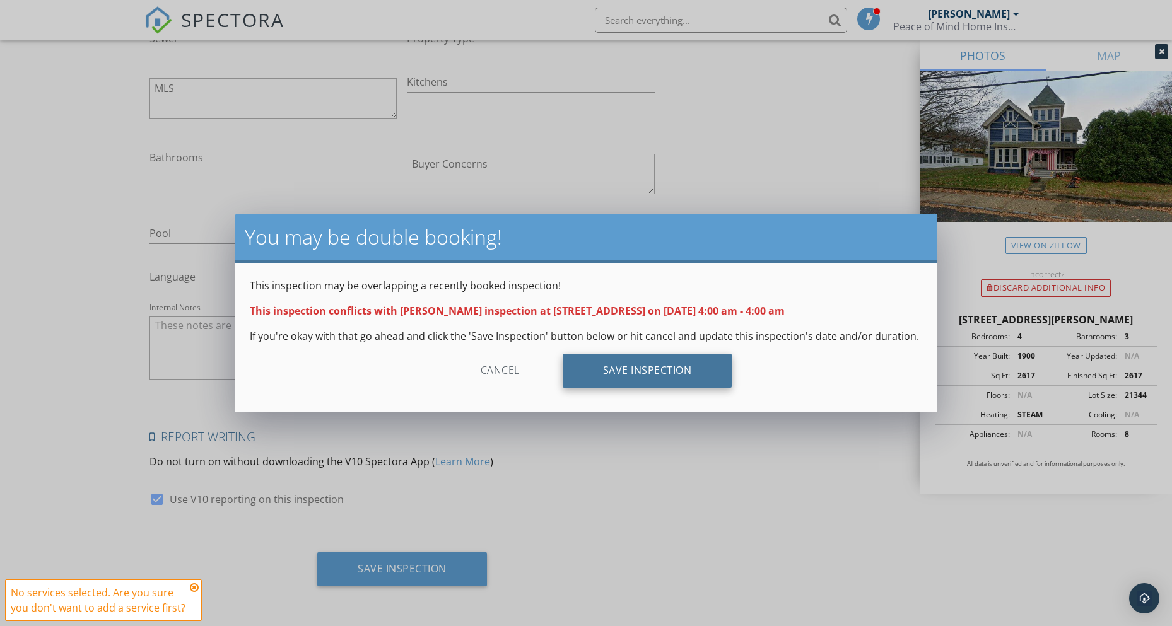
click at [649, 370] on div "Save Inspection" at bounding box center [647, 371] width 170 height 34
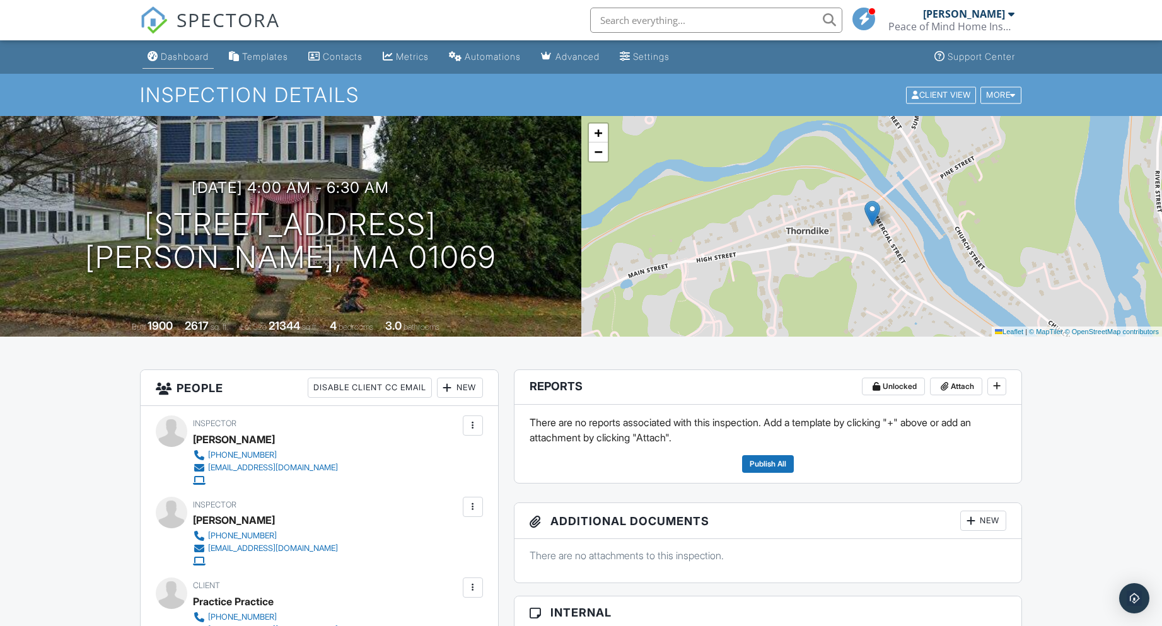
click at [178, 58] on div "Dashboard" at bounding box center [185, 56] width 48 height 11
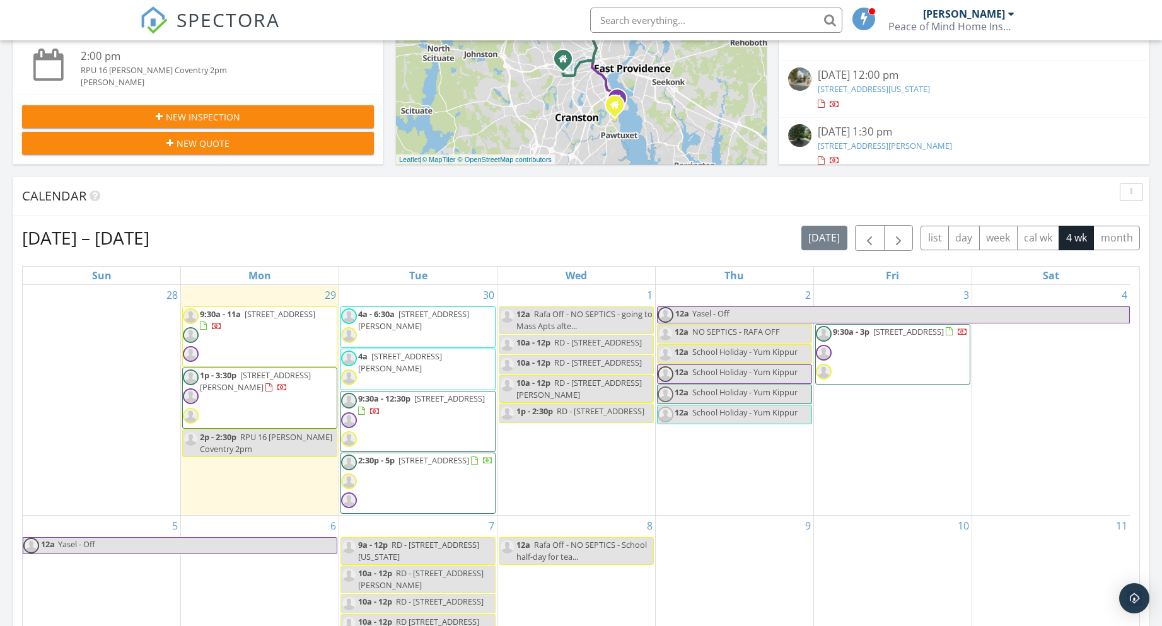
scroll to position [378, 0]
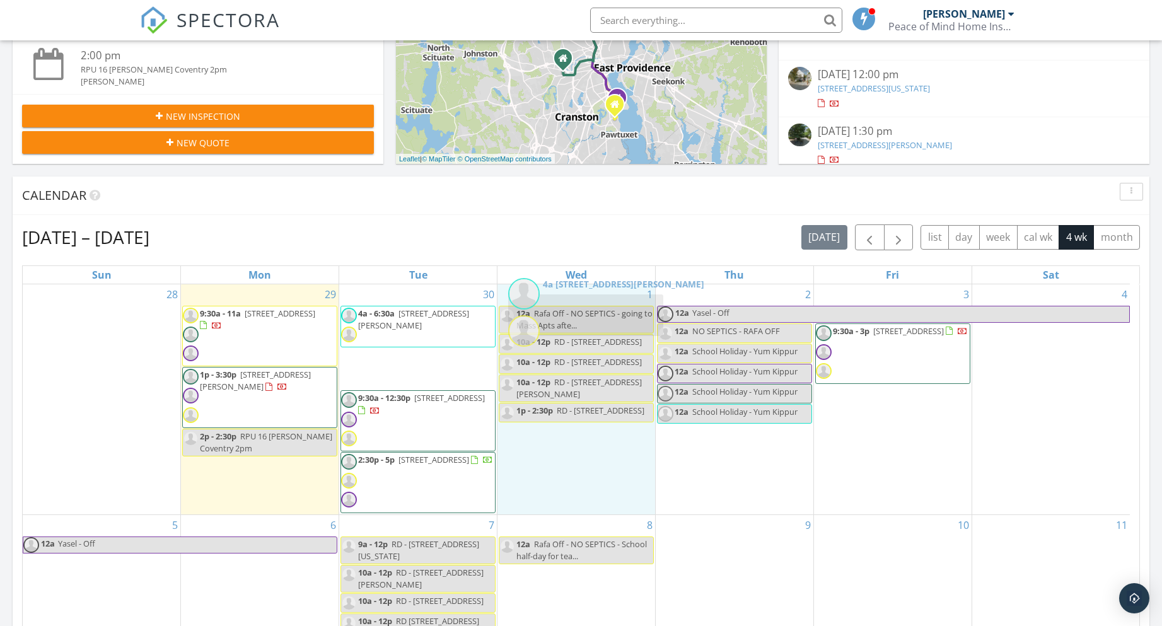
drag, startPoint x: 404, startPoint y: 369, endPoint x: 571, endPoint y: 315, distance: 176.1
click at [571, 315] on body "SPECTORA [PERSON_NAME] Peace of Mind Home Inspections Role: Inspector Dashboard…" at bounding box center [581, 509] width 1162 height 1774
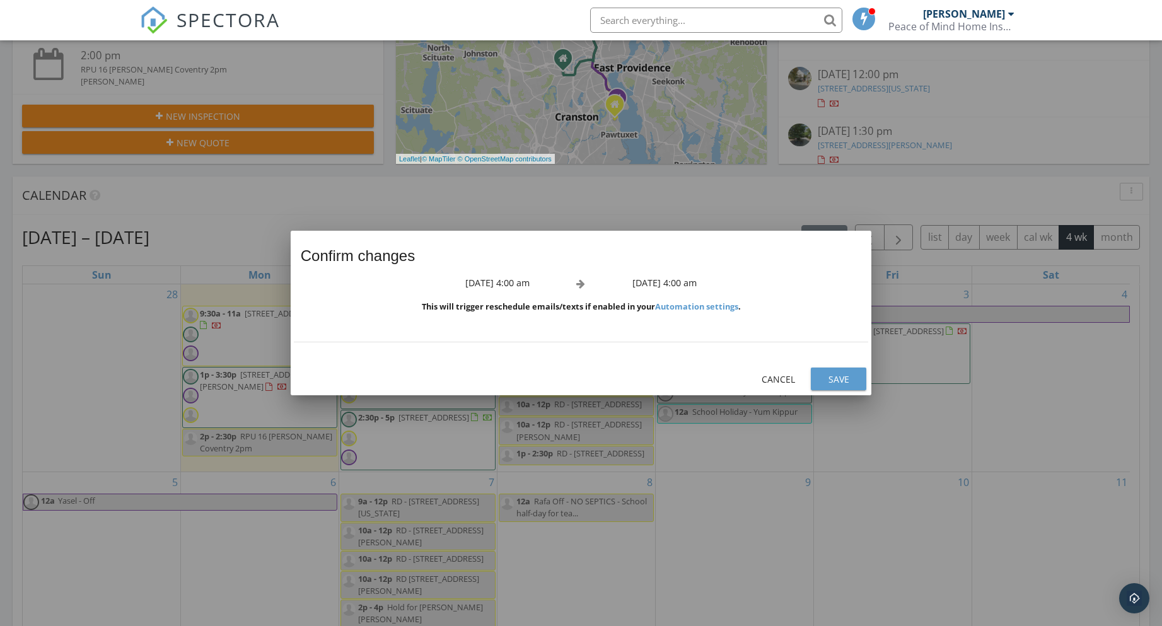
click at [846, 382] on div "Save" at bounding box center [838, 379] width 35 height 13
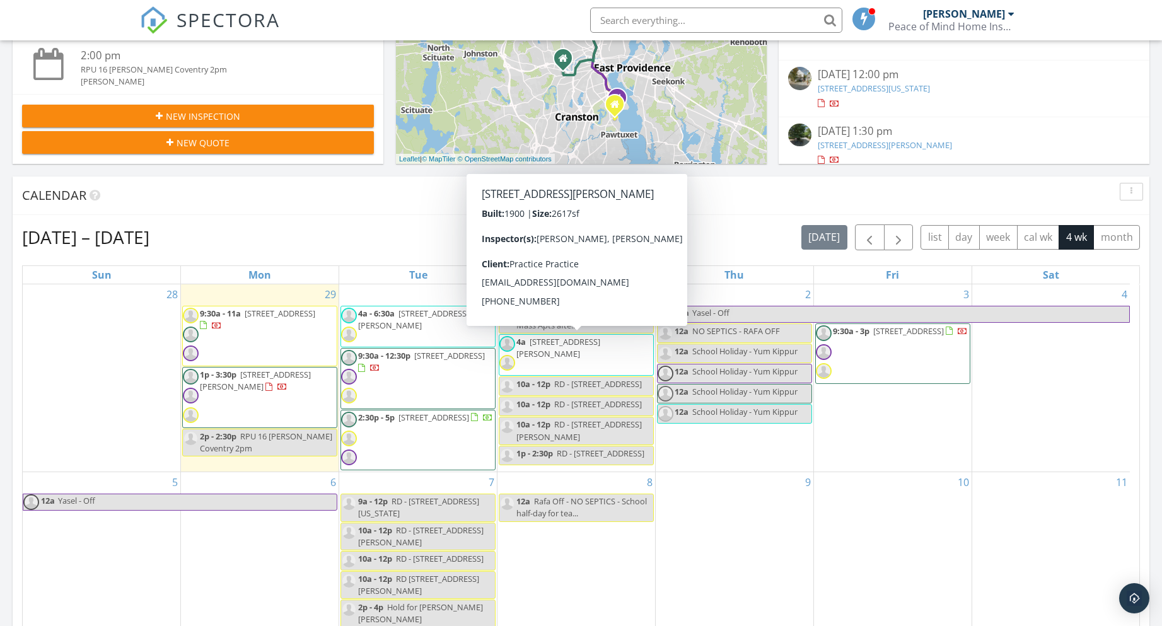
click at [540, 355] on span "4a [STREET_ADDRESS][PERSON_NAME]" at bounding box center [576, 355] width 154 height 38
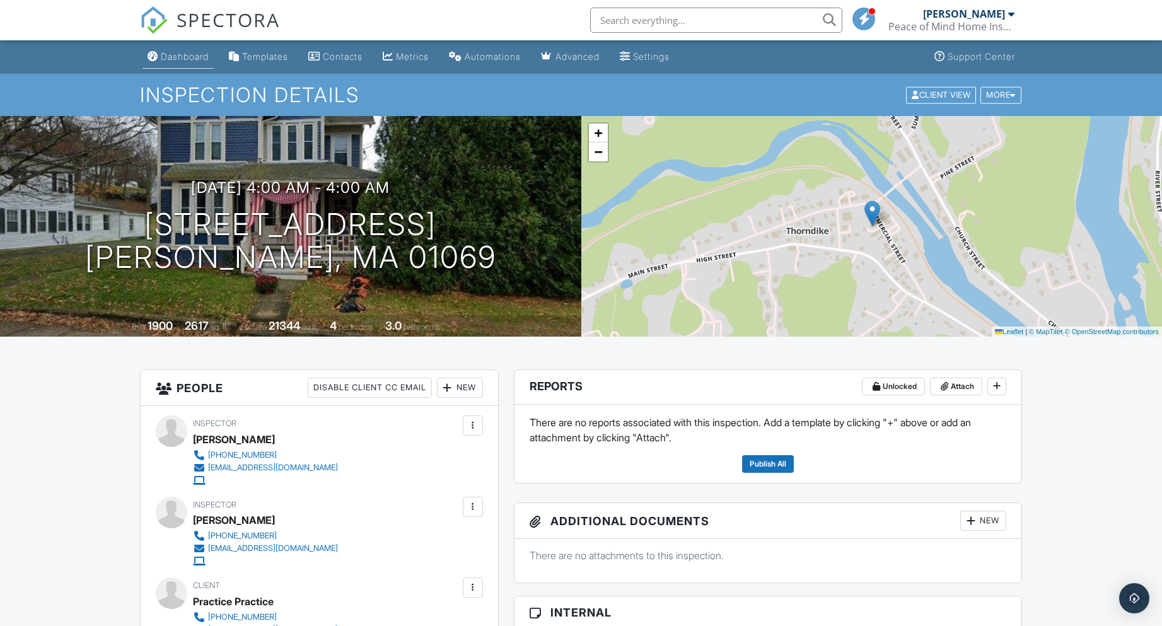
click at [177, 64] on link "Dashboard" at bounding box center [178, 56] width 71 height 23
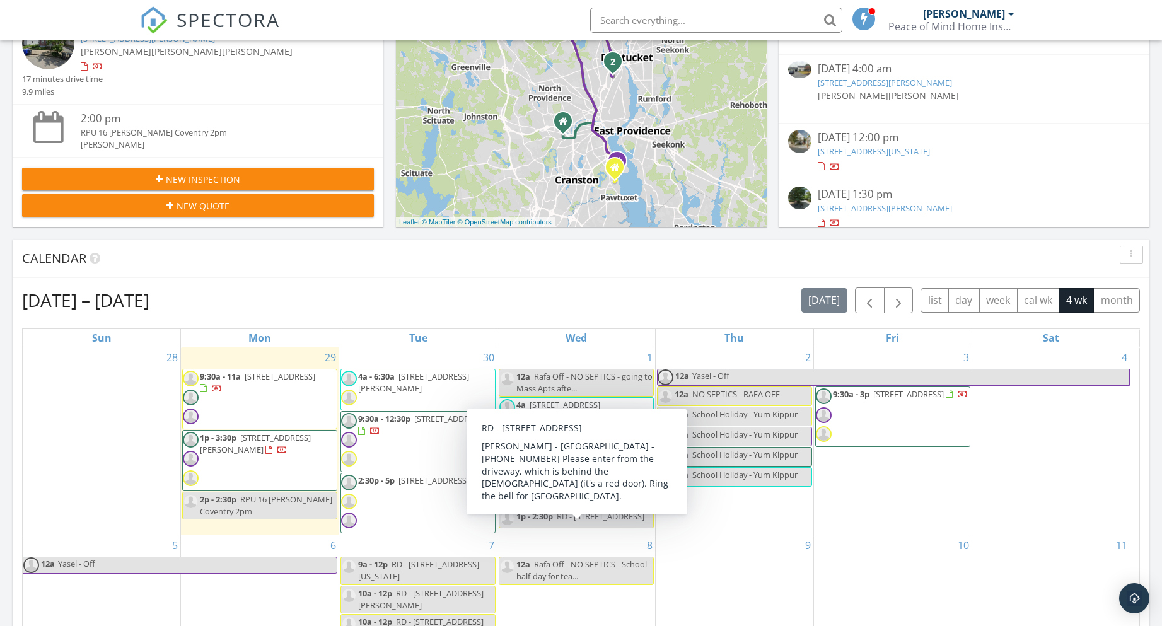
click at [399, 275] on div "Calendar" at bounding box center [581, 259] width 1137 height 38
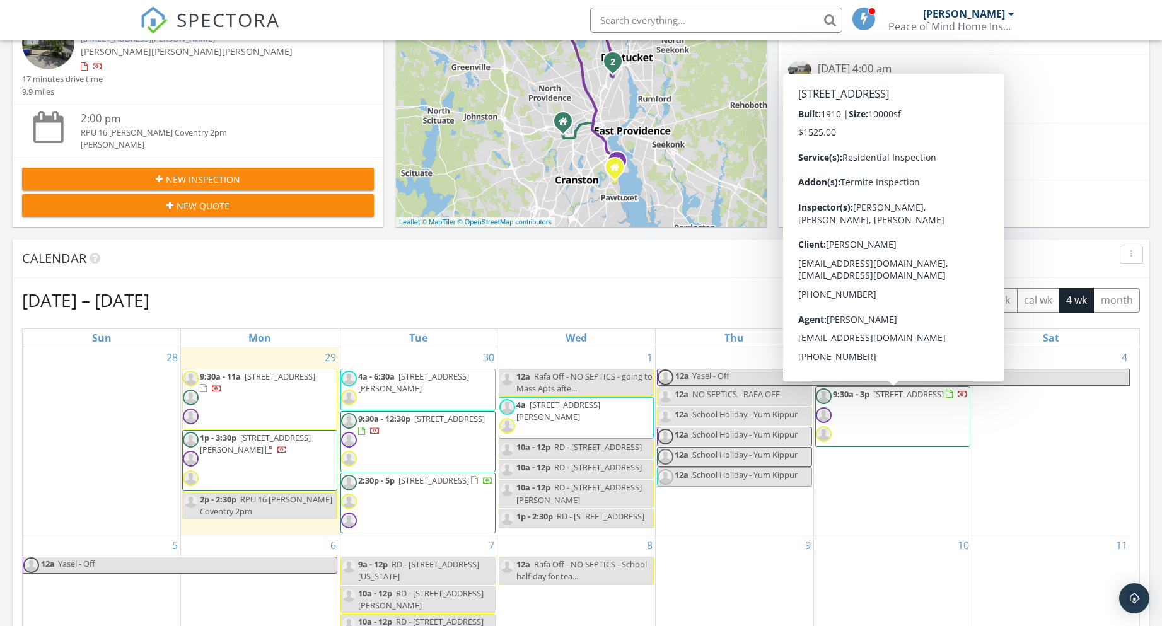
click at [871, 420] on span "9:30a - 3p [STREET_ADDRESS]" at bounding box center [892, 416] width 152 height 57
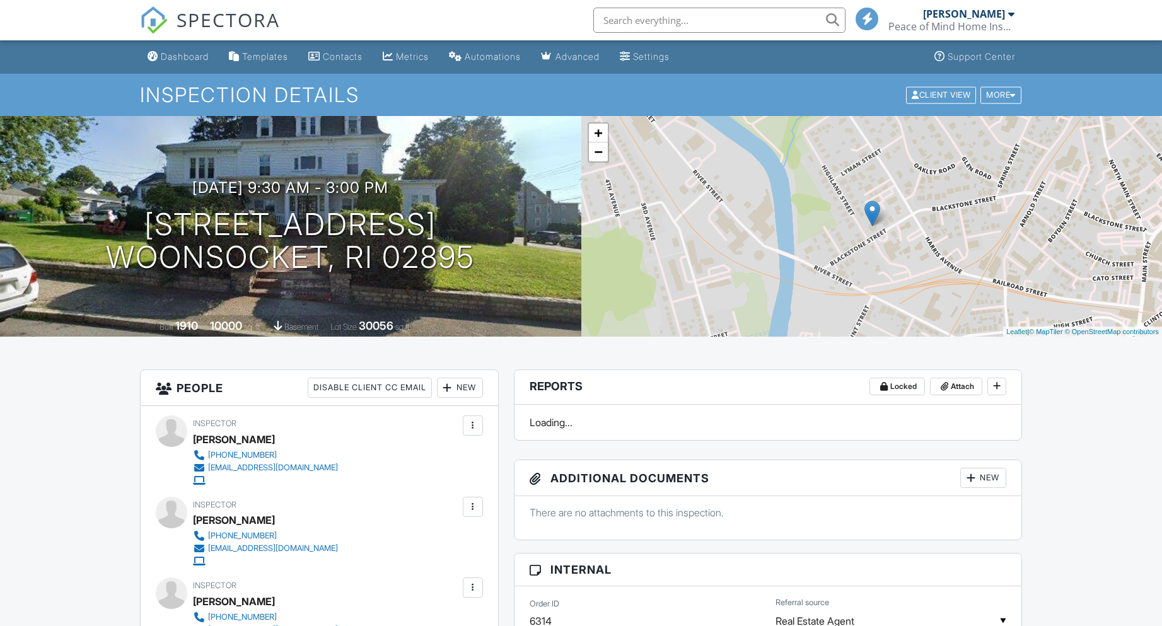
click at [472, 501] on div at bounding box center [473, 507] width 13 height 13
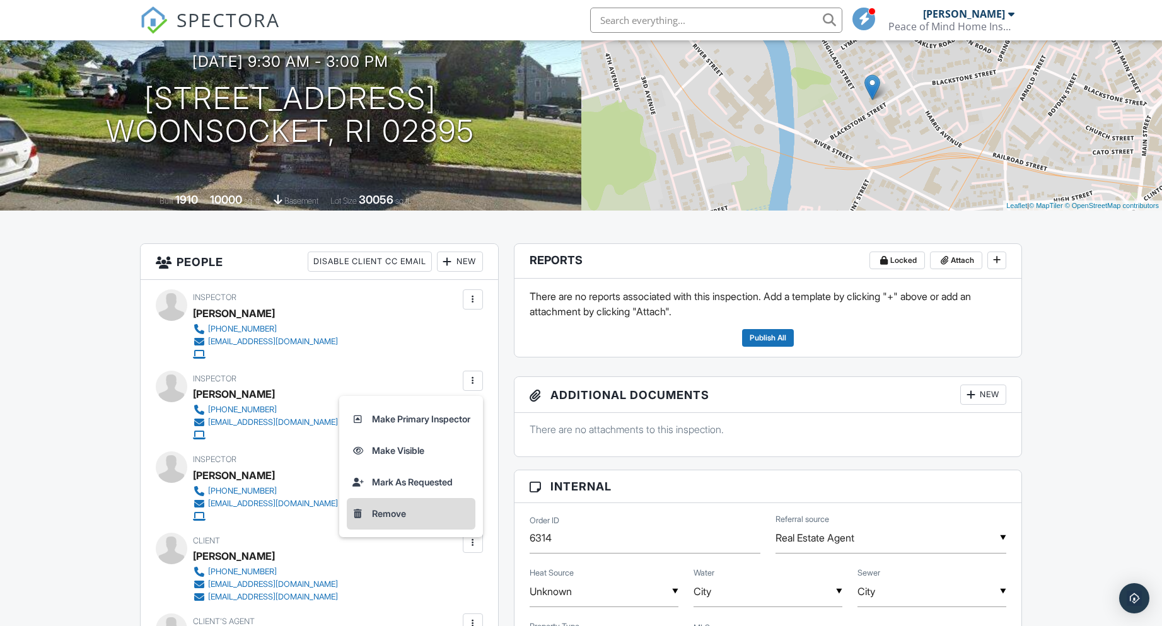
click at [390, 515] on li "Remove" at bounding box center [411, 514] width 129 height 32
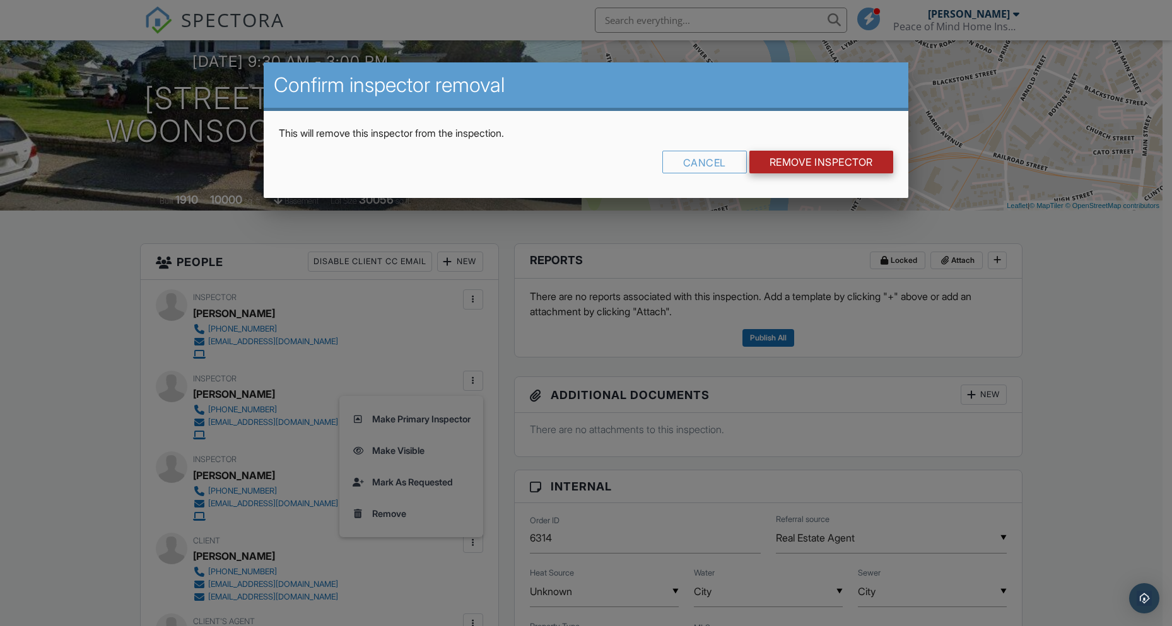
click at [799, 167] on input "Remove Inspector" at bounding box center [821, 162] width 144 height 23
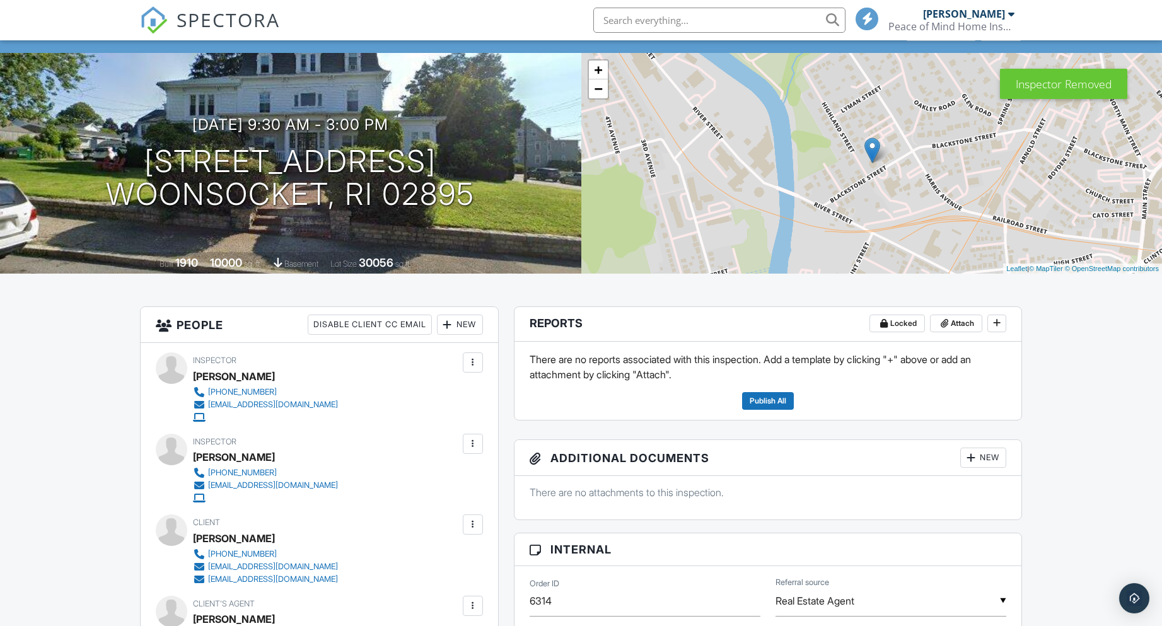
click at [450, 325] on div at bounding box center [447, 324] width 13 height 13
click at [478, 368] on li "Inspector" at bounding box center [505, 363] width 124 height 32
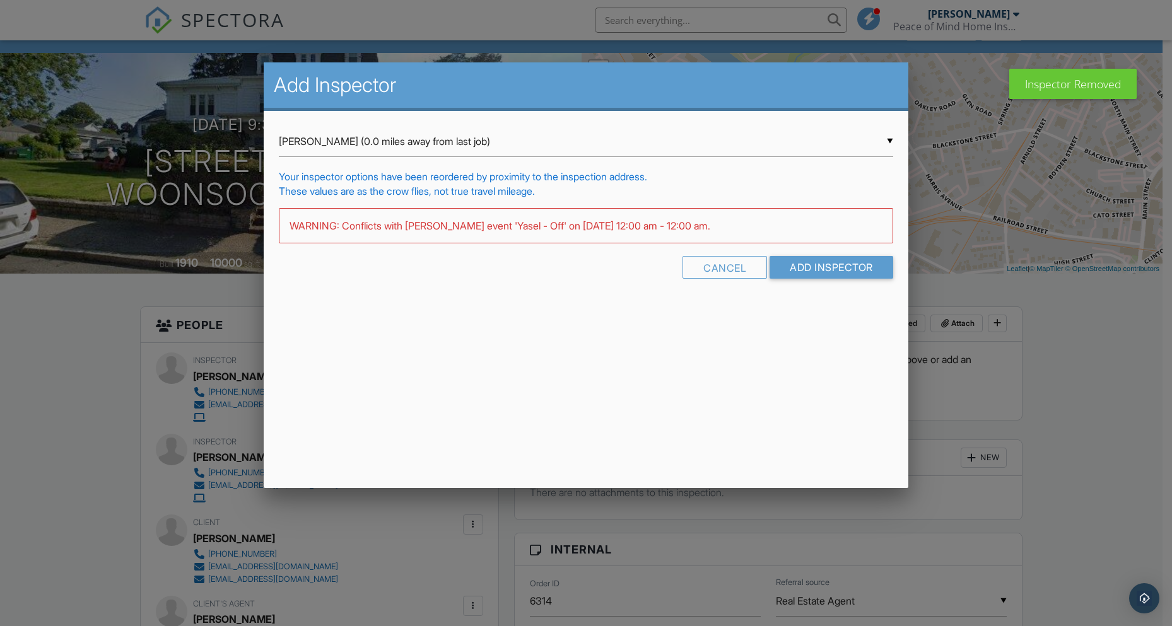
click at [370, 136] on div "▼ [PERSON_NAME] (0.0 miles away from last job) [PERSON_NAME] (0.0 miles away fr…" at bounding box center [586, 141] width 614 height 31
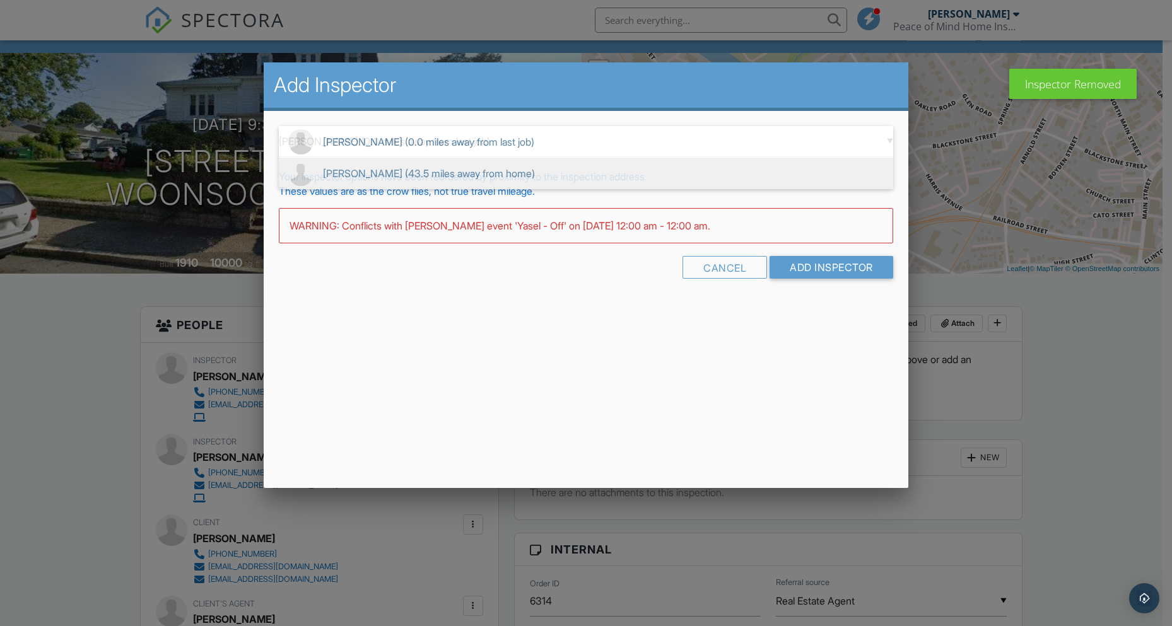
click at [361, 172] on span "[PERSON_NAME] (43.5 miles away from home)" at bounding box center [586, 174] width 614 height 32
type input "[PERSON_NAME] (43.5 miles away from home)"
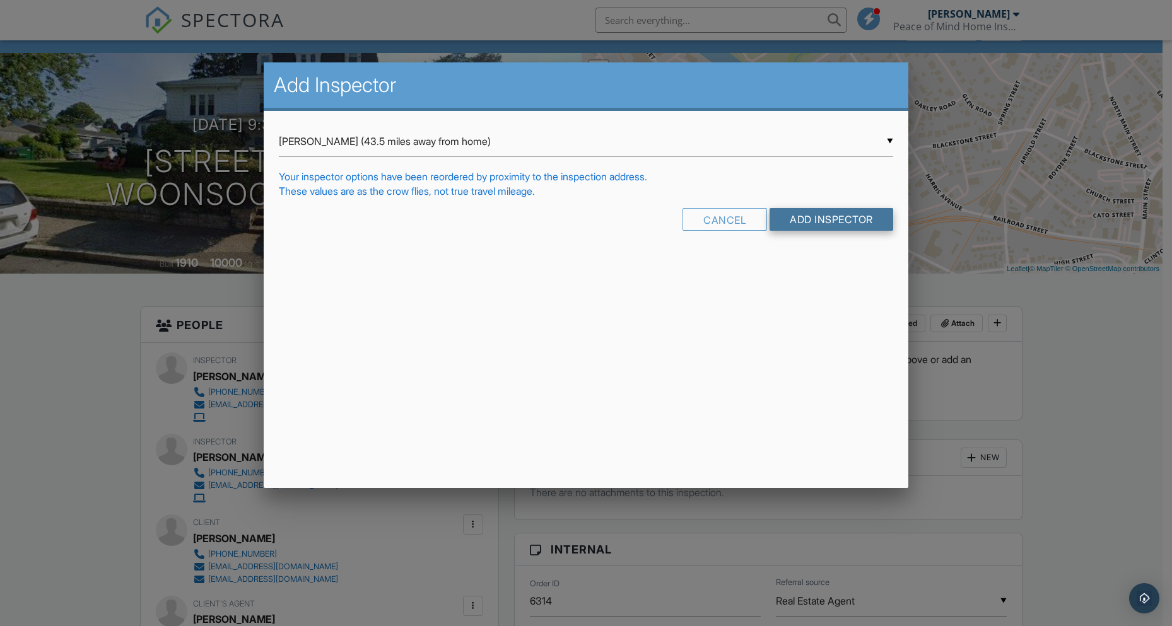
click at [807, 216] on input "Add Inspector" at bounding box center [831, 219] width 124 height 23
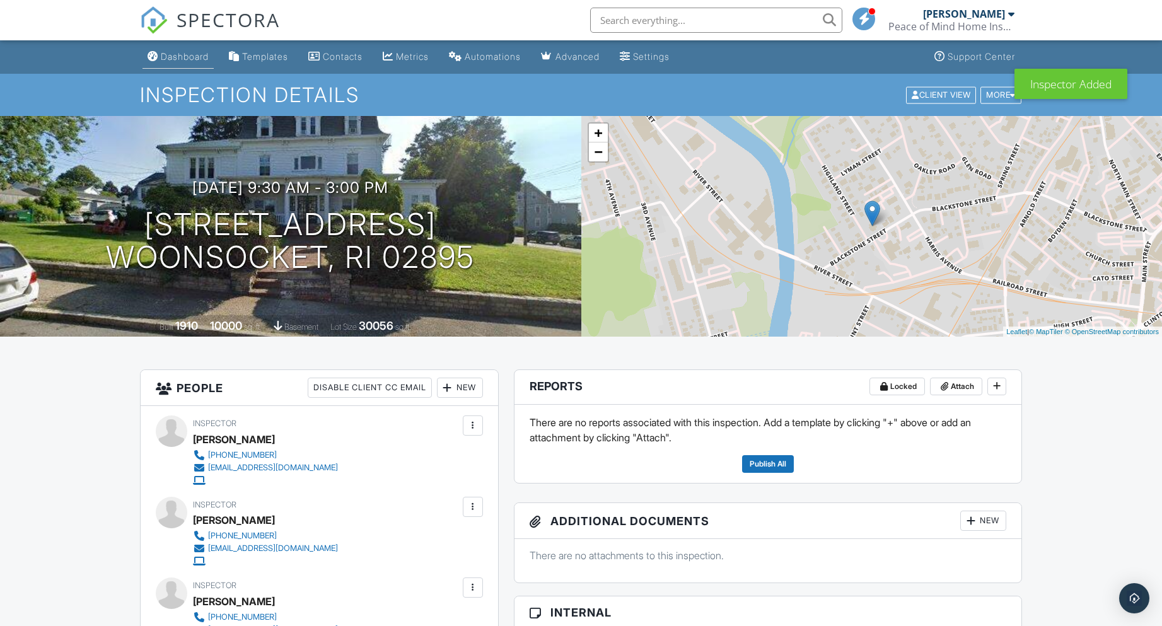
click at [170, 55] on div "Dashboard" at bounding box center [185, 56] width 48 height 11
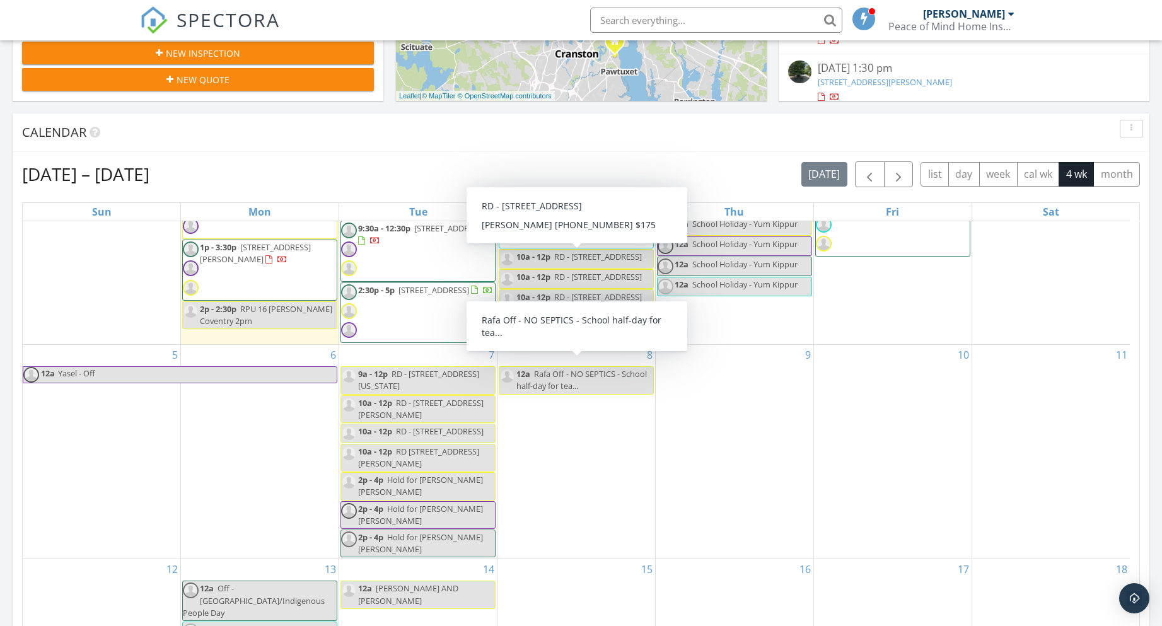
scroll to position [37, 0]
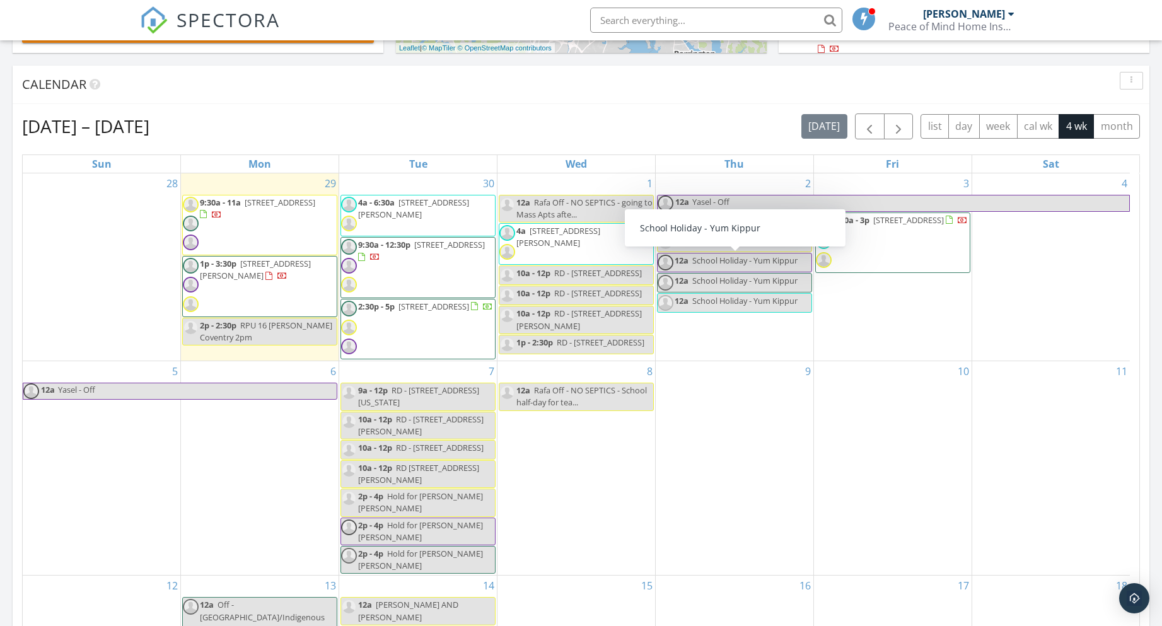
scroll to position [426, 0]
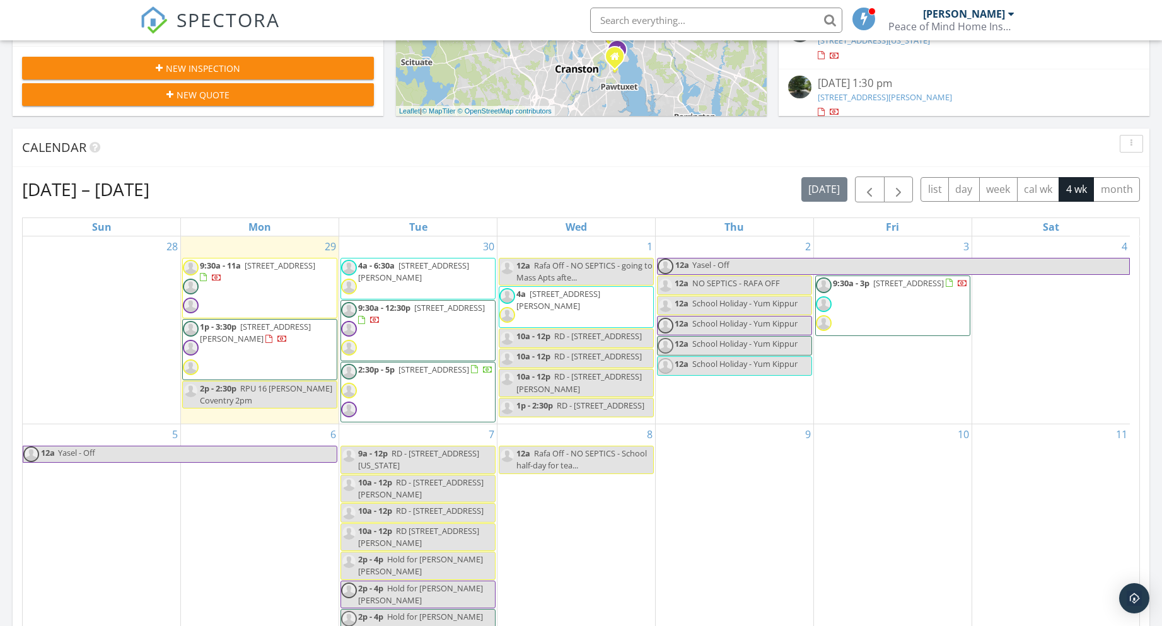
click at [714, 413] on div "2 12a Yasel - Off 12a NO SEPTICS - RAFA OFF 12a School Holiday - [GEOGRAPHIC_DA…" at bounding box center [735, 330] width 158 height 188
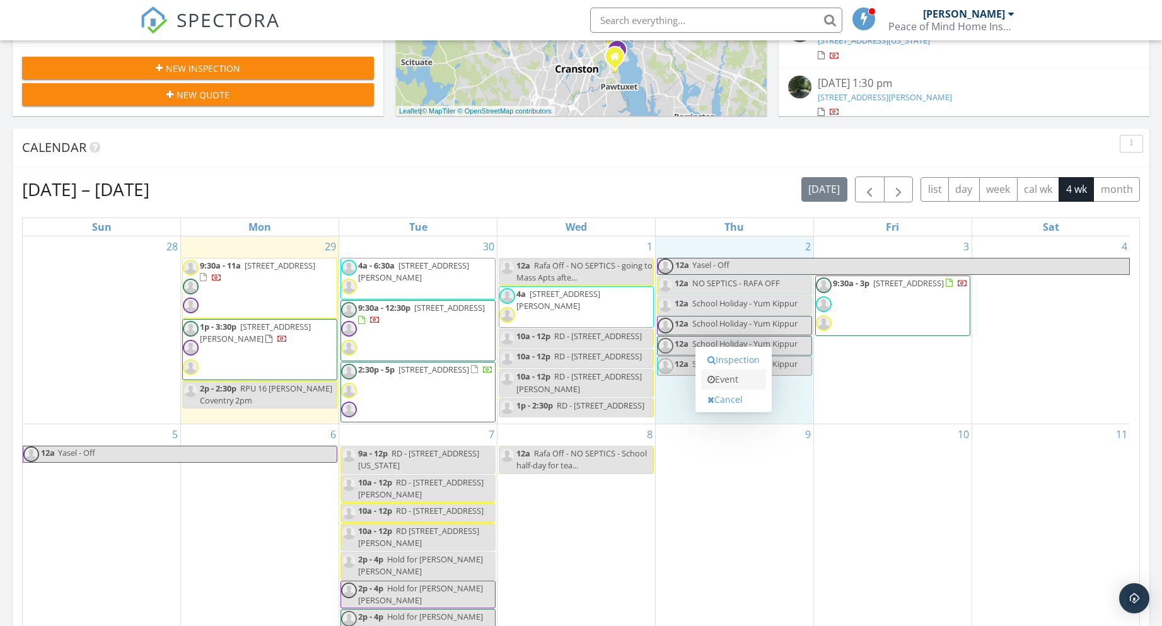
click at [722, 381] on link "Event" at bounding box center [733, 380] width 65 height 20
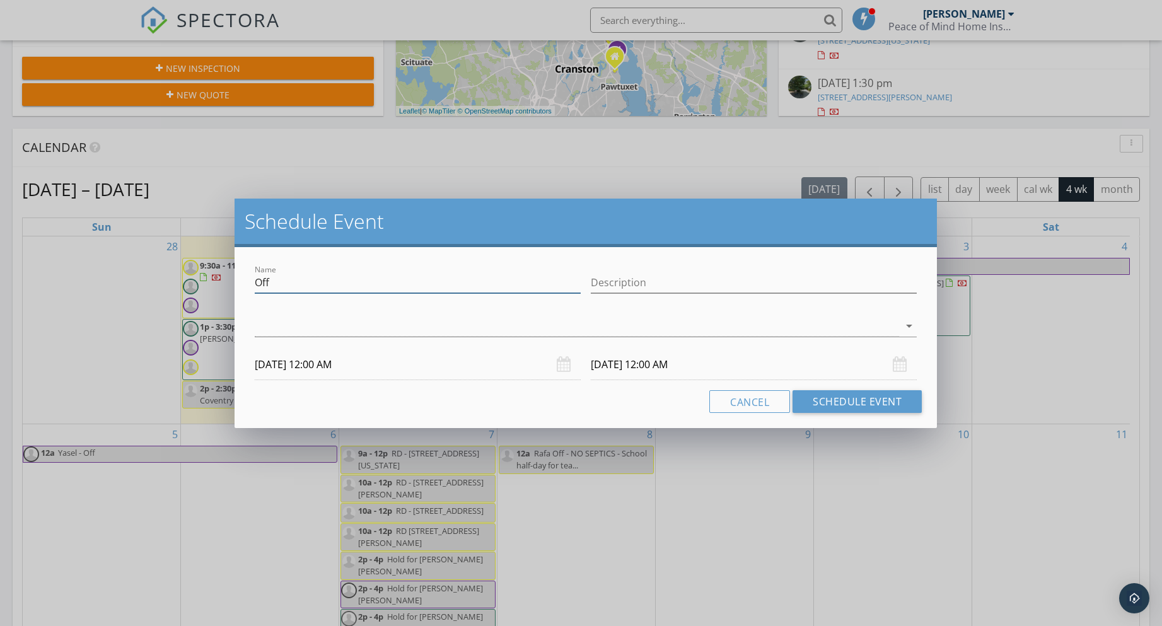
click at [292, 284] on input "Off" at bounding box center [418, 282] width 326 height 21
click at [268, 333] on div at bounding box center [577, 326] width 645 height 21
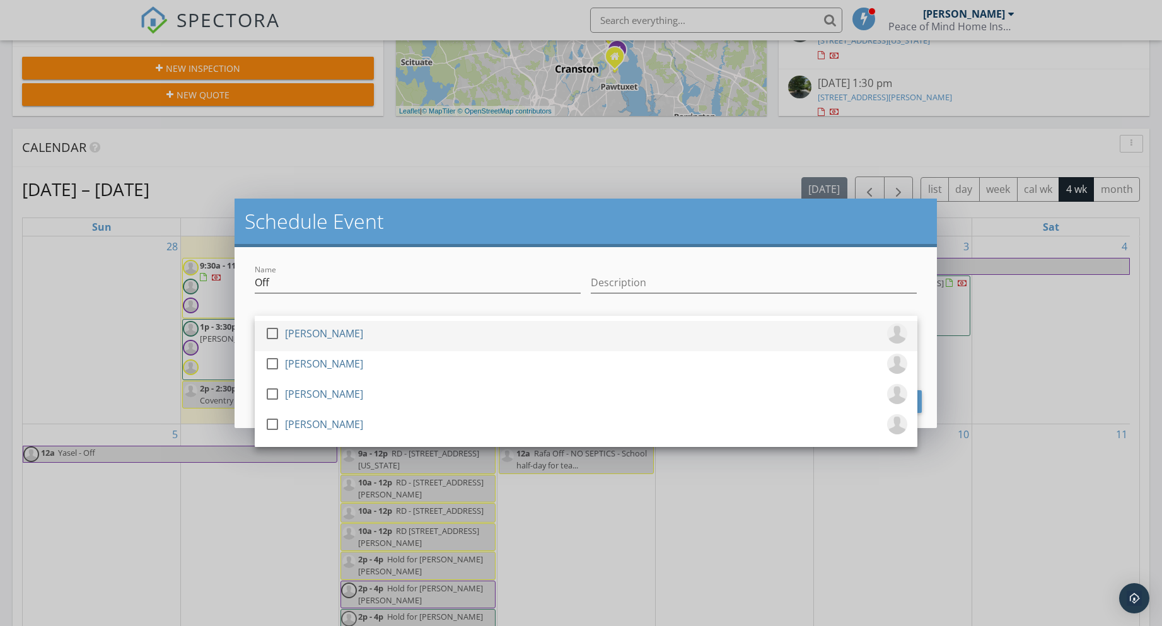
click at [303, 328] on div "[PERSON_NAME]" at bounding box center [324, 333] width 78 height 20
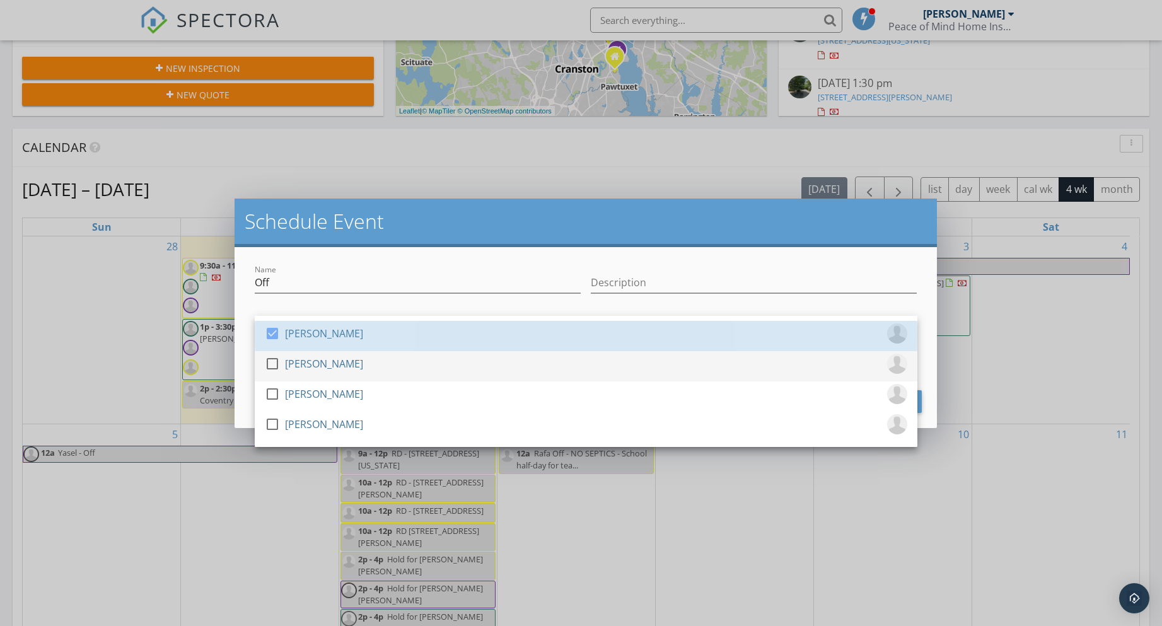
click at [300, 353] on link "check_box_outline_blank [PERSON_NAME]" at bounding box center [586, 366] width 663 height 30
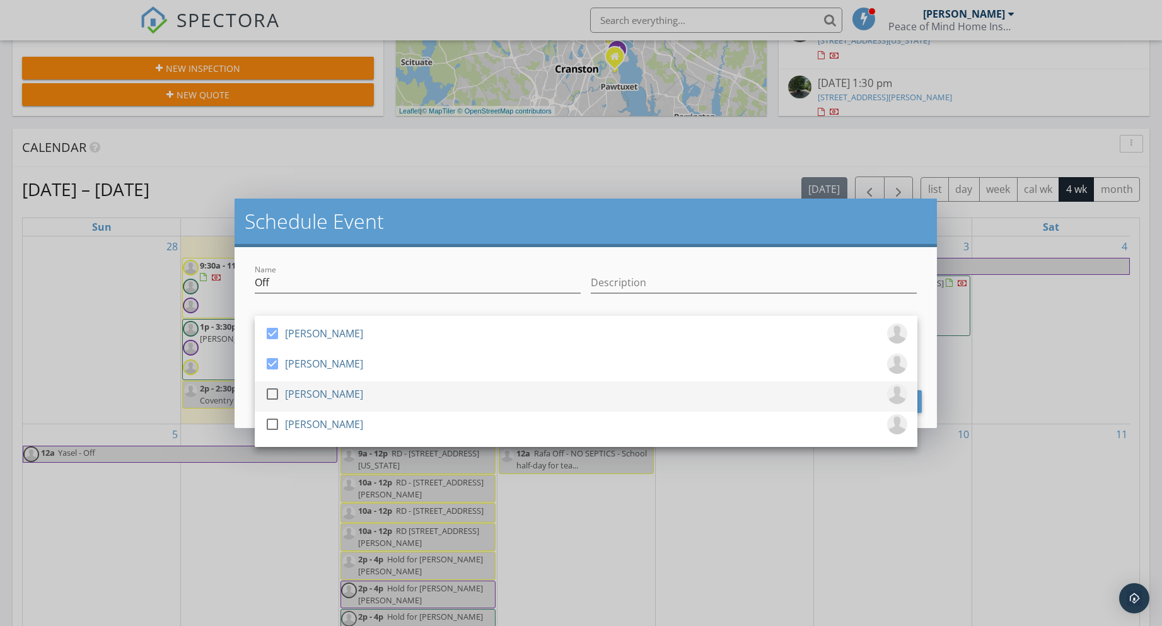
click at [291, 399] on div "[PERSON_NAME]" at bounding box center [324, 394] width 78 height 20
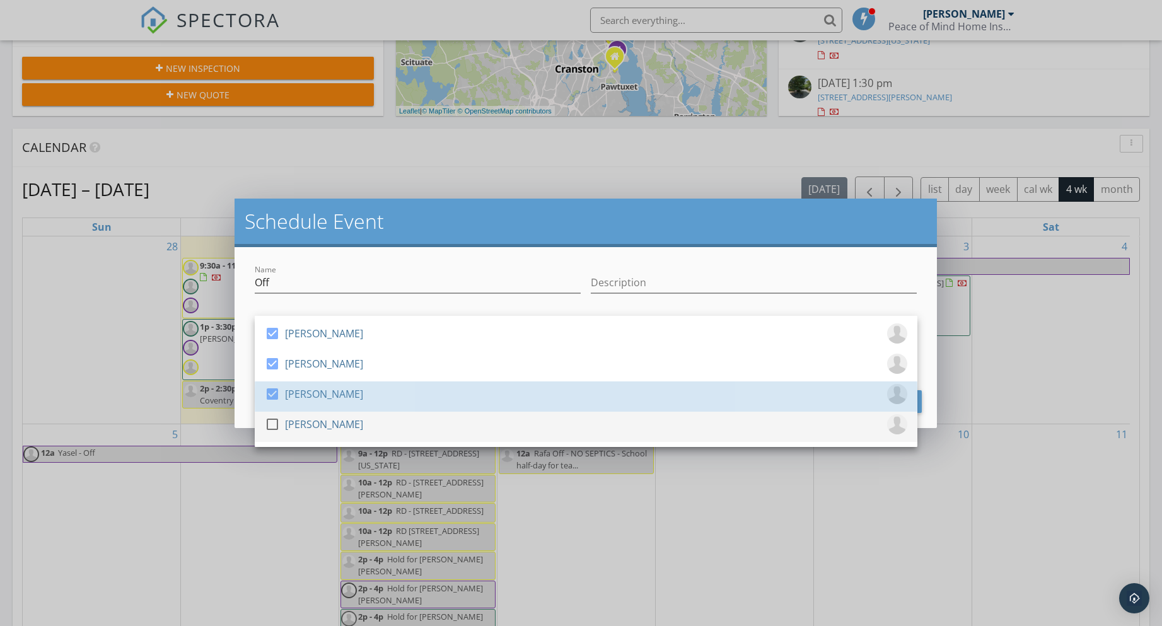
click at [293, 422] on div "[PERSON_NAME]" at bounding box center [324, 424] width 78 height 20
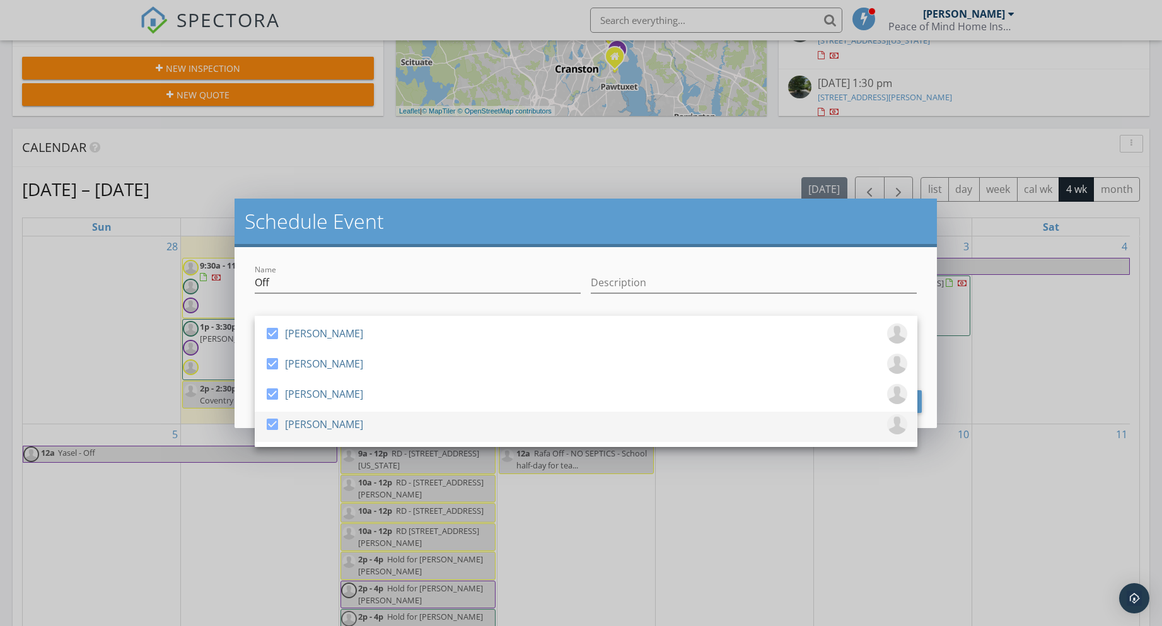
click at [324, 425] on div "[PERSON_NAME]" at bounding box center [324, 424] width 78 height 20
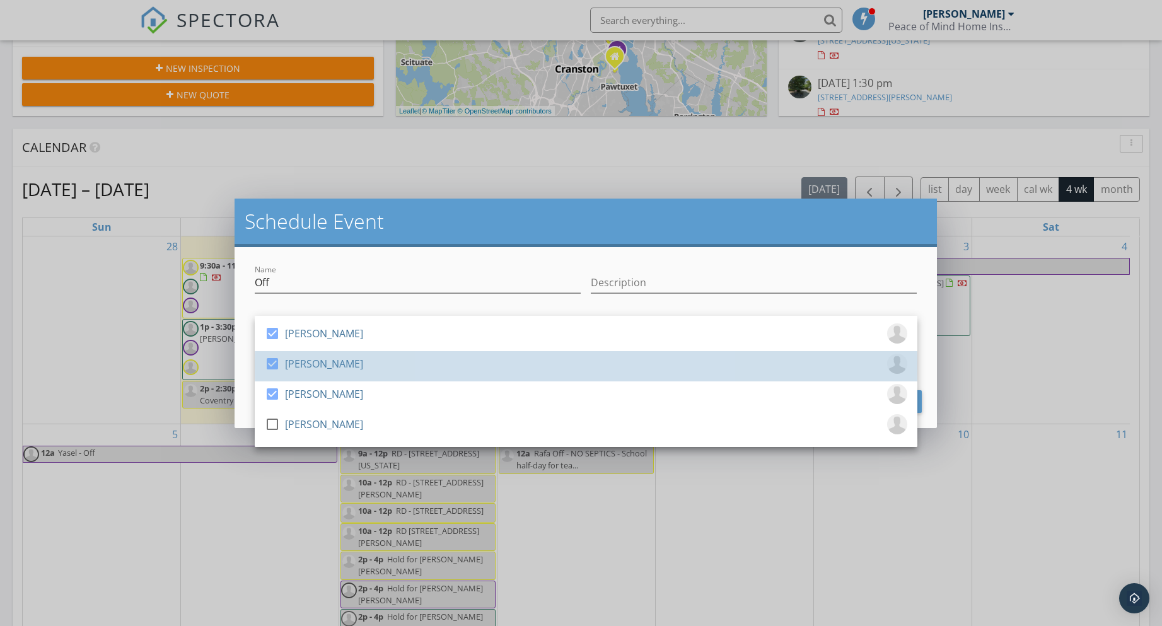
click at [308, 364] on div "[PERSON_NAME]" at bounding box center [324, 364] width 78 height 20
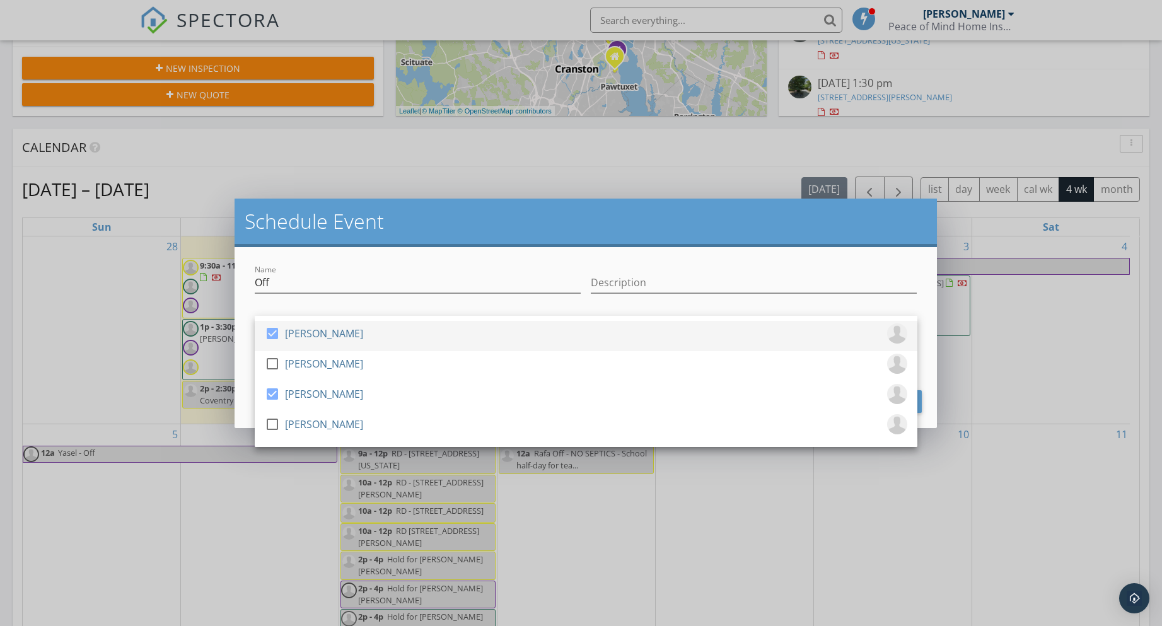
click at [303, 330] on div "[PERSON_NAME]" at bounding box center [324, 333] width 78 height 20
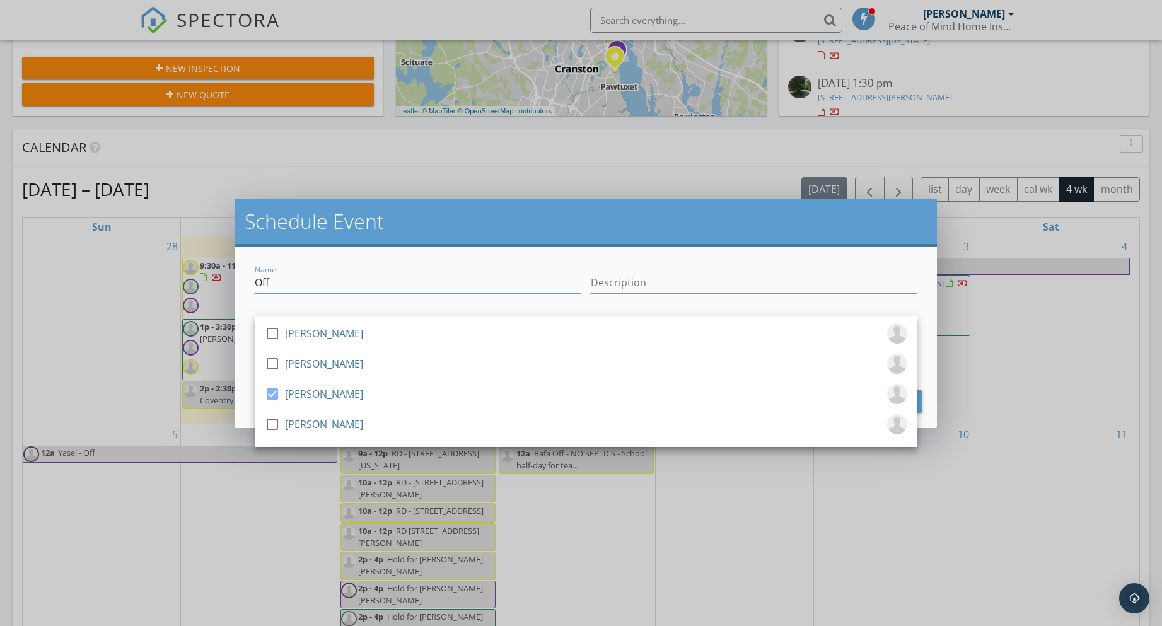
click at [356, 289] on input "Off" at bounding box center [418, 282] width 326 height 21
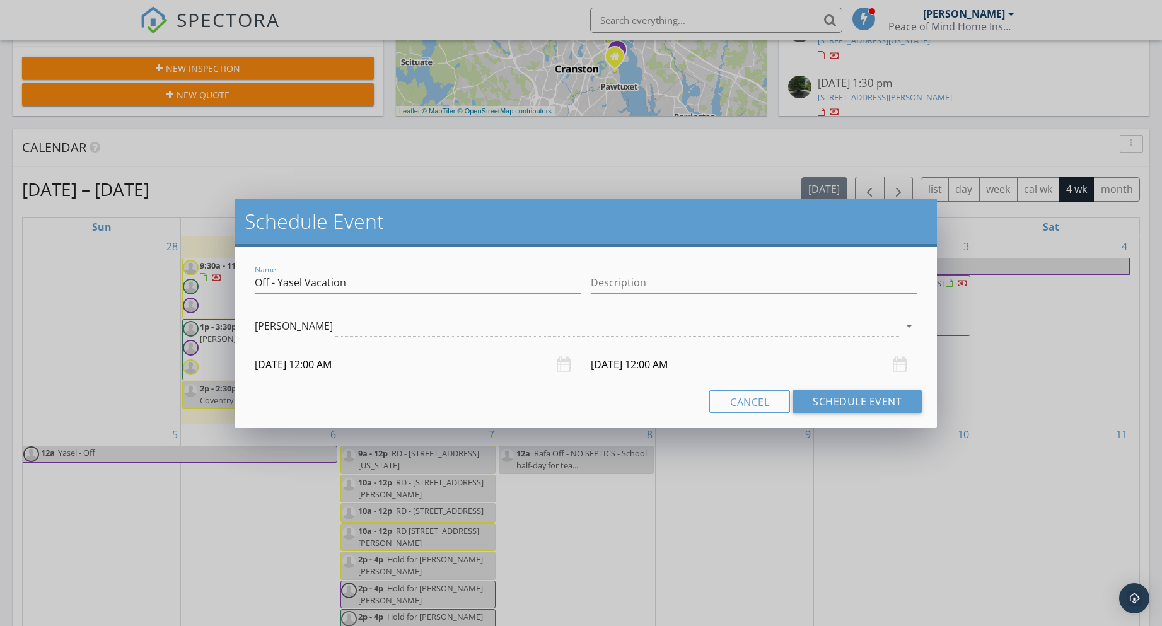
drag, startPoint x: 367, startPoint y: 283, endPoint x: 250, endPoint y: 277, distance: 116.8
click at [250, 277] on div "Name Off - Yasel Vacation" at bounding box center [418, 284] width 336 height 44
type input "Off - Yasel Vacation"
click at [820, 397] on button "Schedule Event" at bounding box center [857, 401] width 129 height 23
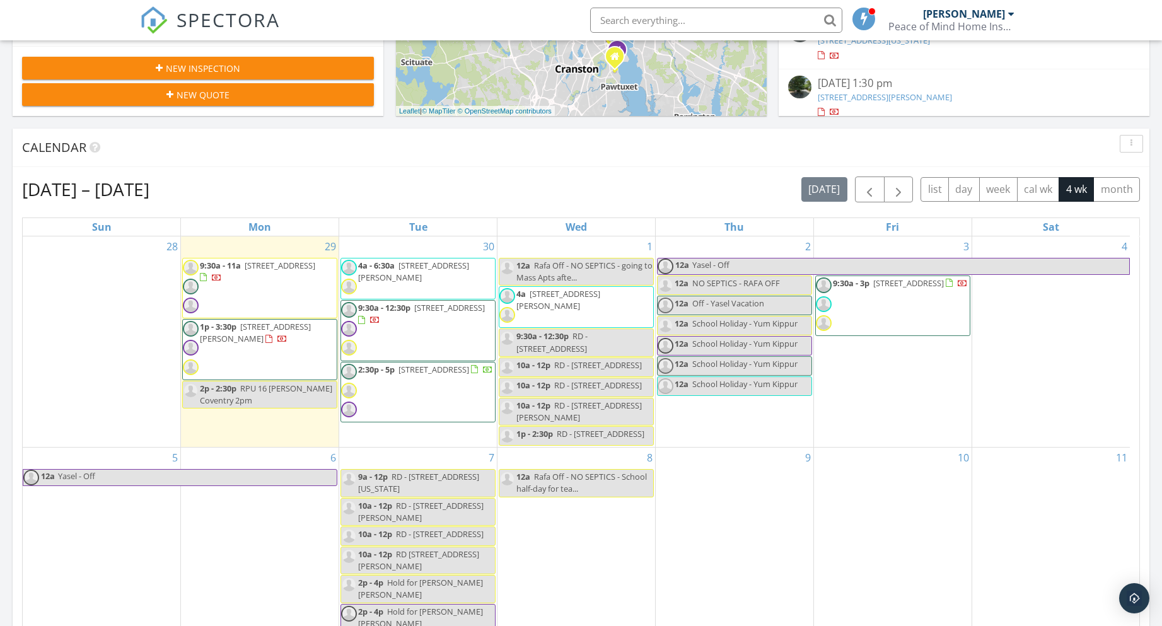
click at [1056, 287] on div "4" at bounding box center [1051, 341] width 158 height 211
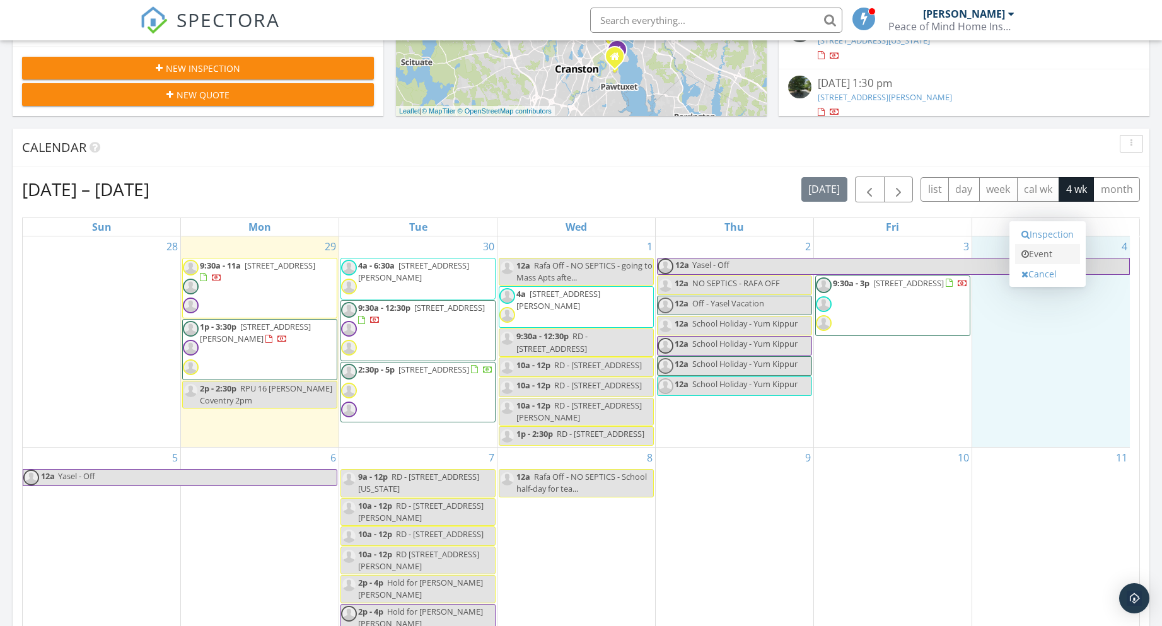
click at [1035, 256] on link "Event" at bounding box center [1047, 254] width 65 height 20
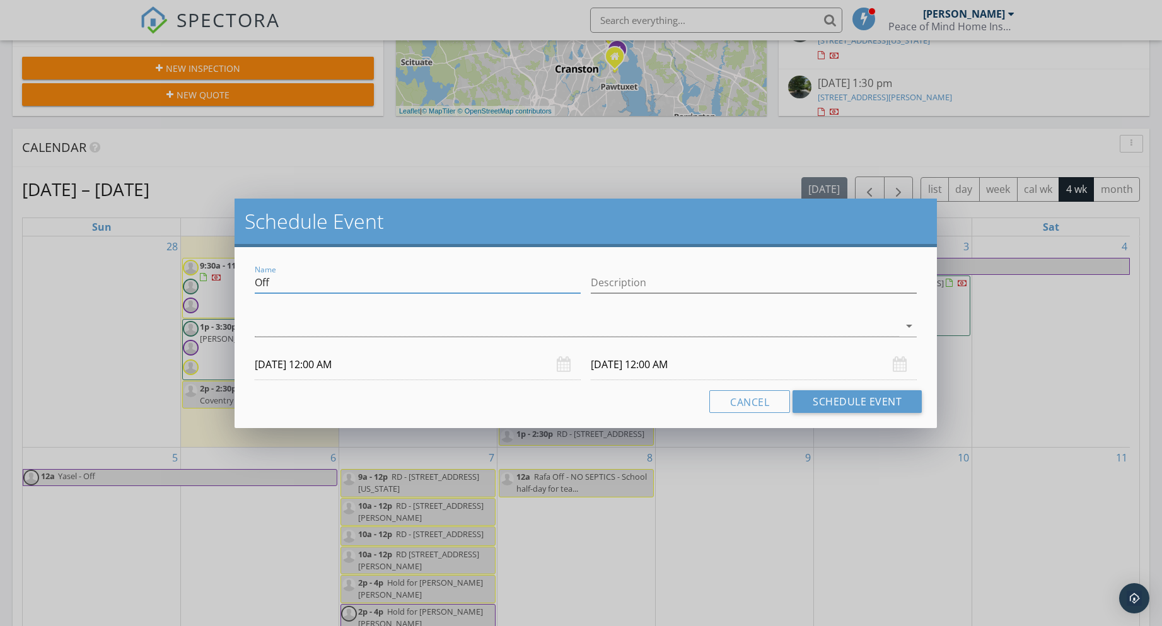
drag, startPoint x: 274, startPoint y: 279, endPoint x: 218, endPoint y: 279, distance: 55.5
click at [218, 279] on div "Schedule Event Name Off Description arrow_drop_down [DATE] 12:00 AM [DATE] 12:0…" at bounding box center [581, 313] width 1162 height 626
paste input "- Yasel Vacation"
click at [280, 329] on div at bounding box center [577, 326] width 645 height 21
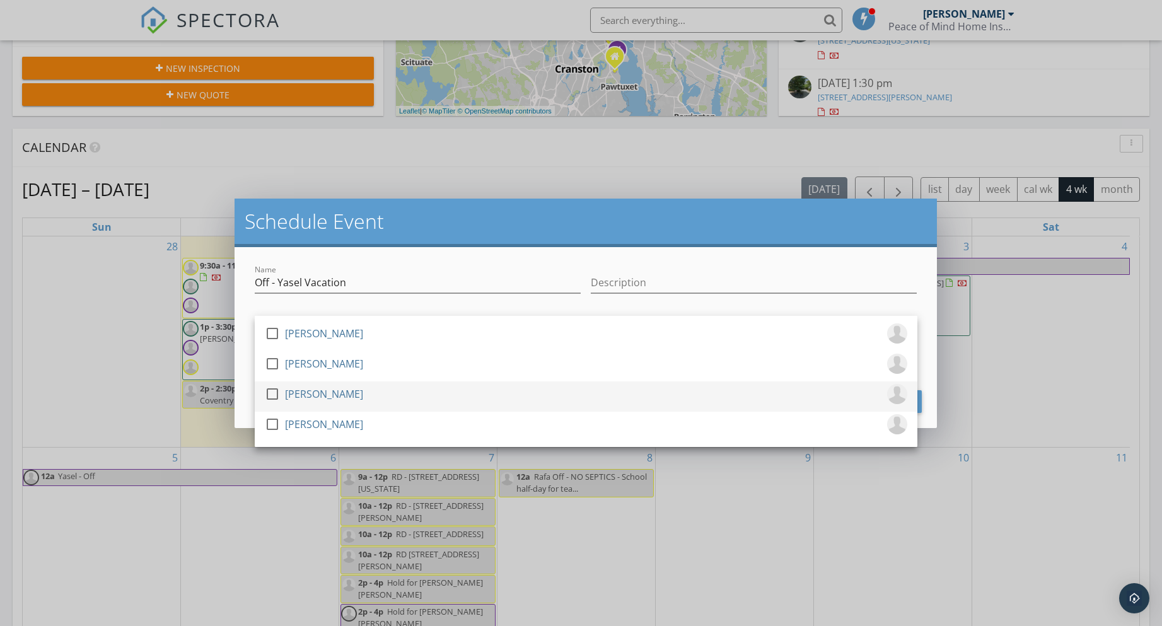
click at [298, 387] on div "[PERSON_NAME]" at bounding box center [324, 394] width 78 height 20
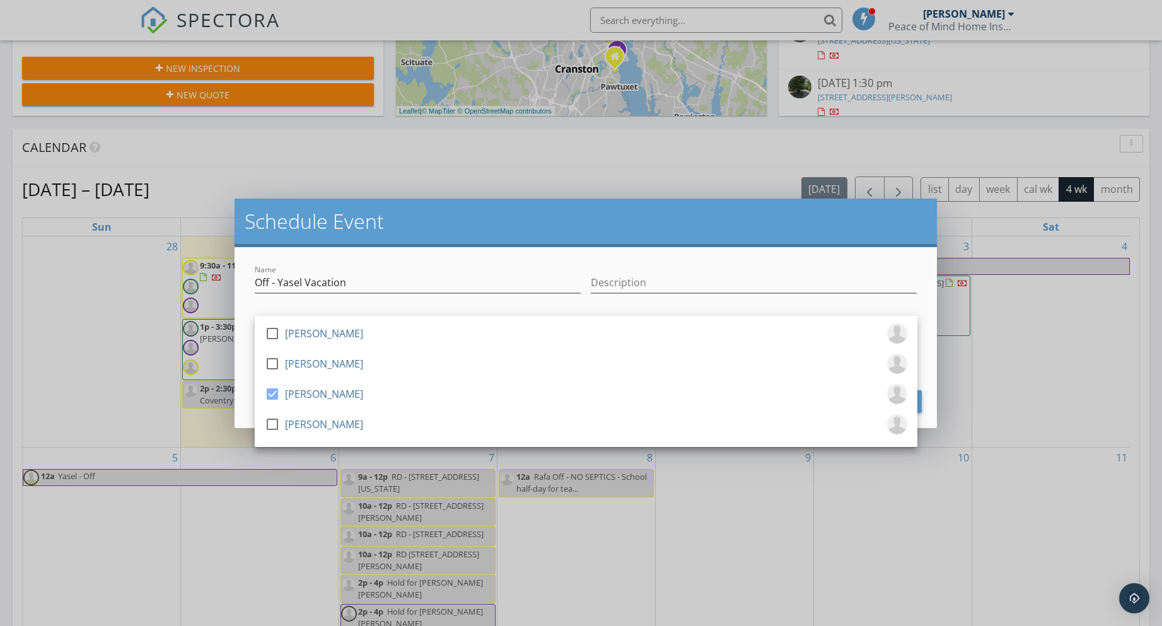
click at [252, 283] on div "Name Off - Yasel Vacation" at bounding box center [418, 284] width 336 height 44
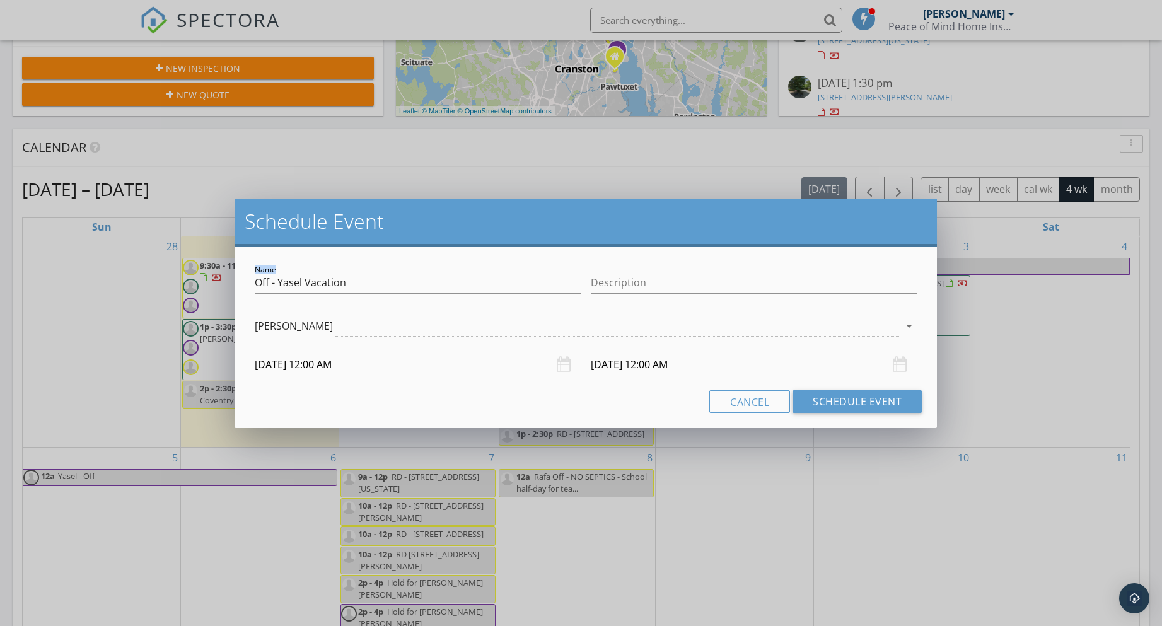
click at [254, 283] on div "Name Off - Yasel Vacation" at bounding box center [418, 284] width 336 height 44
click at [257, 284] on input "Off - Yasel Vacation" at bounding box center [418, 282] width 326 height 21
type input "[PERSON_NAME] Off - [PERSON_NAME] Vacation"
click at [849, 402] on button "Schedule Event" at bounding box center [857, 401] width 129 height 23
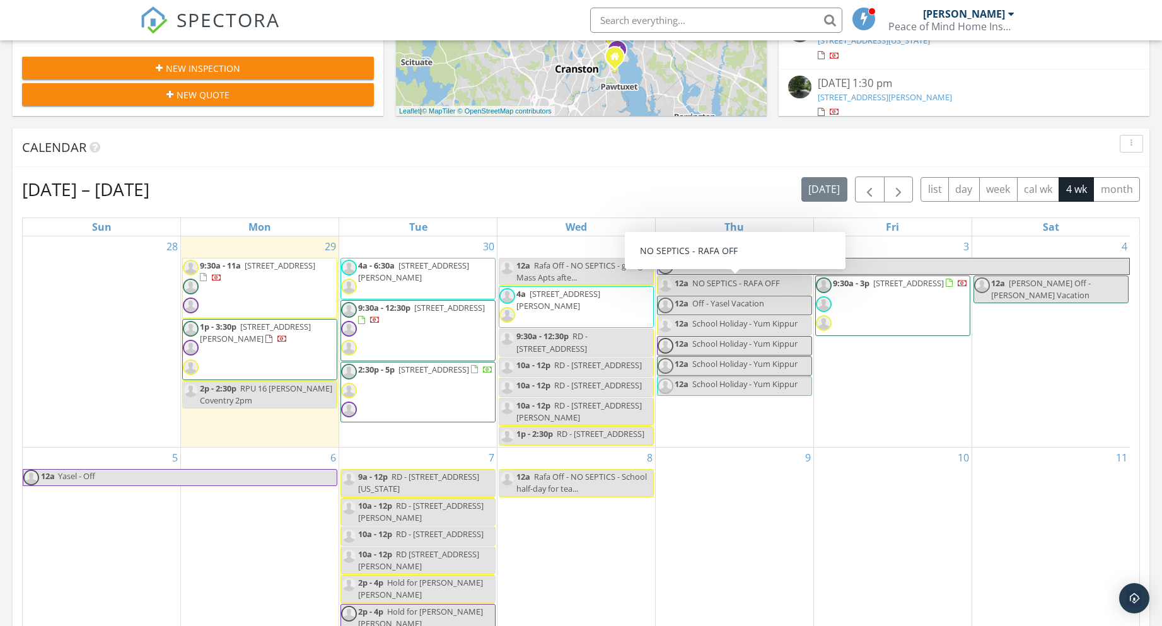
click at [701, 308] on span "Off - Yasel Vacation" at bounding box center [728, 303] width 72 height 11
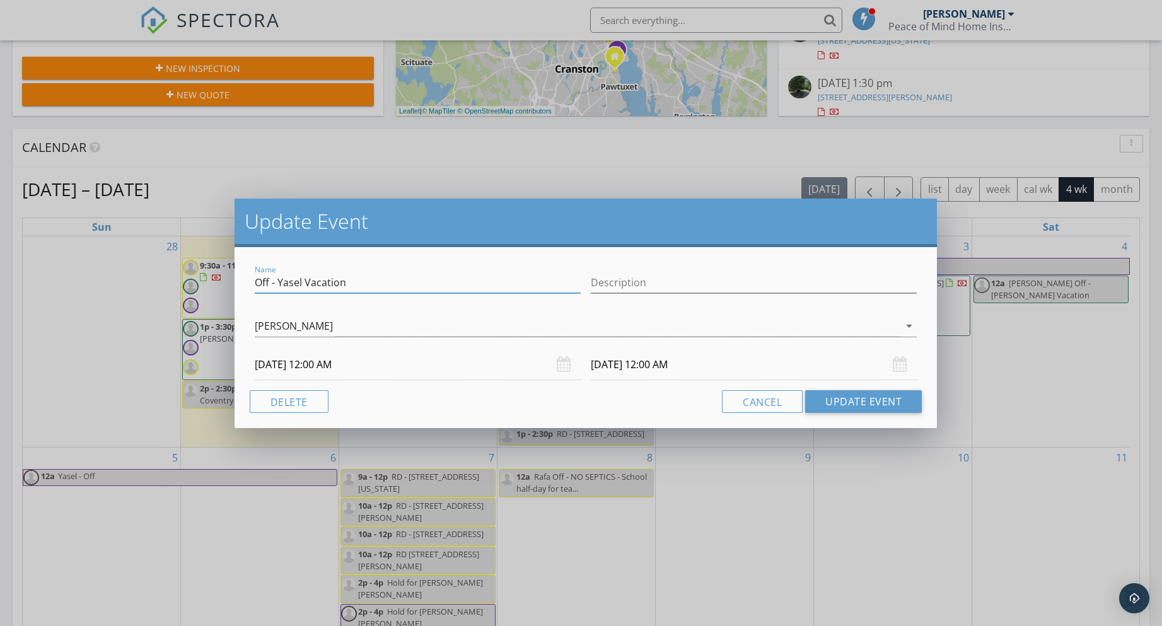
click at [255, 282] on input "Off - Yasel Vacation" at bounding box center [418, 282] width 326 height 21
type input "[PERSON_NAME] Off - [PERSON_NAME] Vacation"
click at [853, 391] on button "Update Event" at bounding box center [863, 401] width 117 height 23
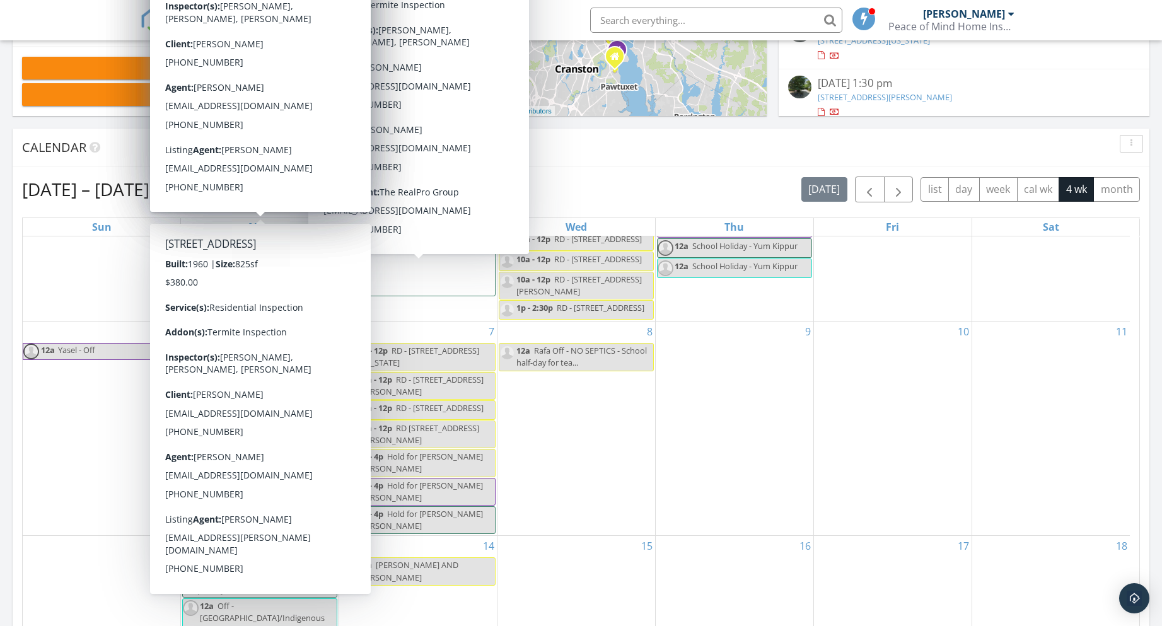
scroll to position [63, 0]
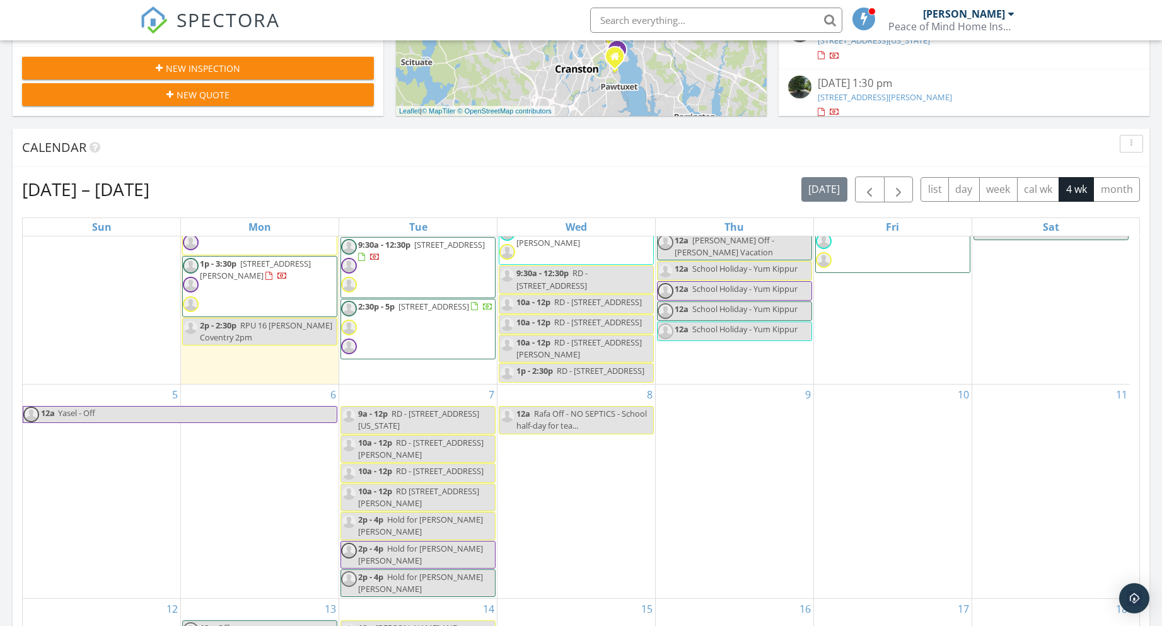
click at [697, 156] on div "Calendar" at bounding box center [571, 147] width 1099 height 19
